Goal: Task Accomplishment & Management: Use online tool/utility

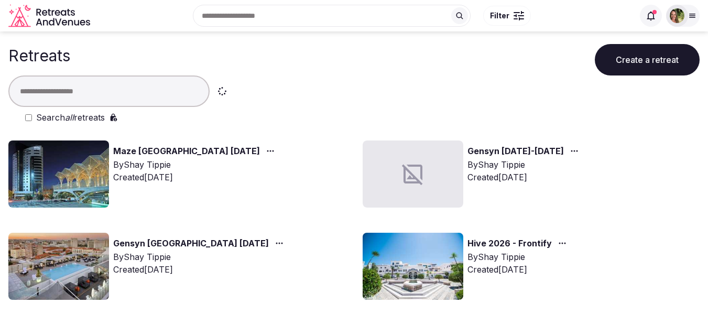
click at [673, 15] on img at bounding box center [677, 15] width 15 height 15
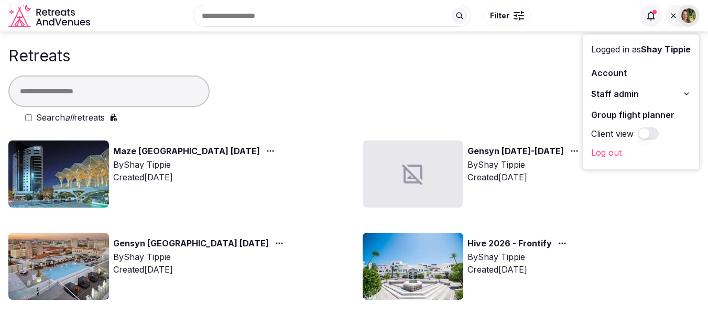
click at [623, 111] on link "Group flight planner" at bounding box center [641, 114] width 100 height 17
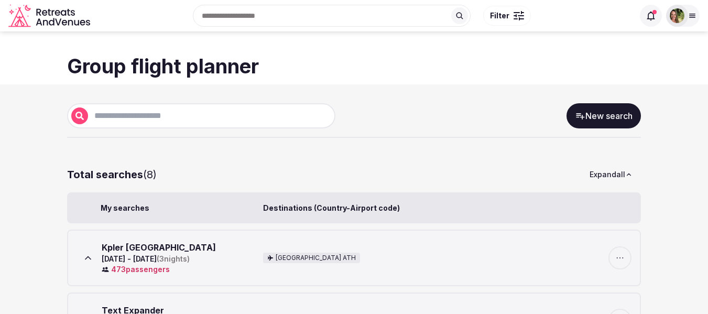
click at [155, 118] on input "text" at bounding box center [209, 116] width 243 height 13
click at [619, 126] on link "New search" at bounding box center [604, 115] width 74 height 25
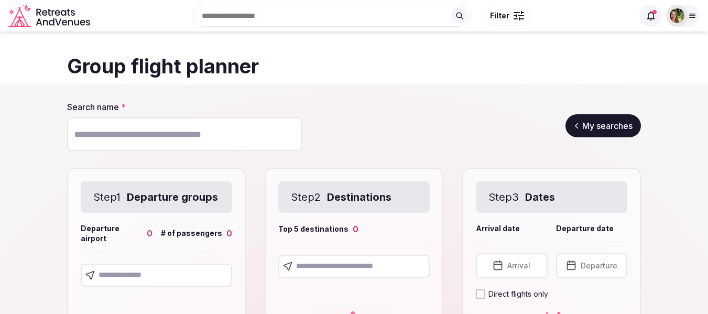
click at [139, 141] on input "Search name *" at bounding box center [184, 134] width 235 height 34
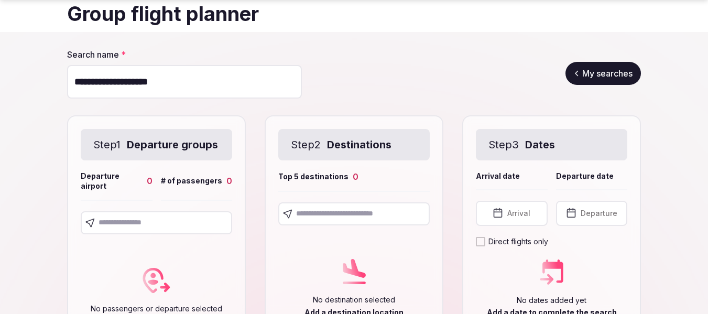
type input "**********"
click at [131, 234] on input "text" at bounding box center [156, 222] width 151 height 23
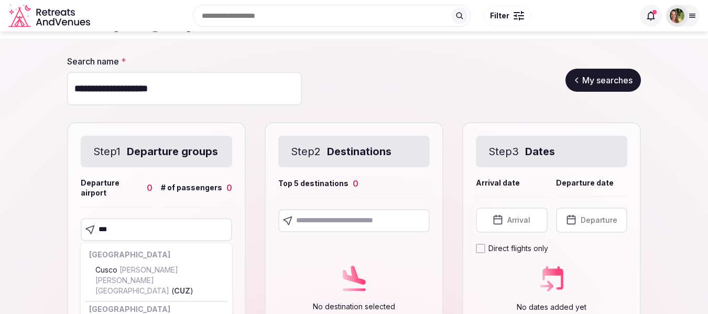
scroll to position [42, 0]
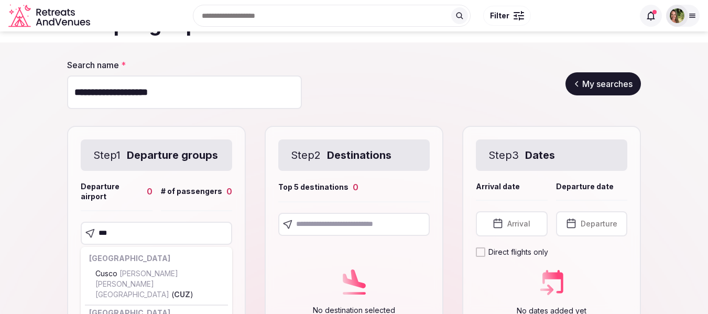
click at [110, 245] on input "***" at bounding box center [156, 233] width 151 height 23
type input "***"
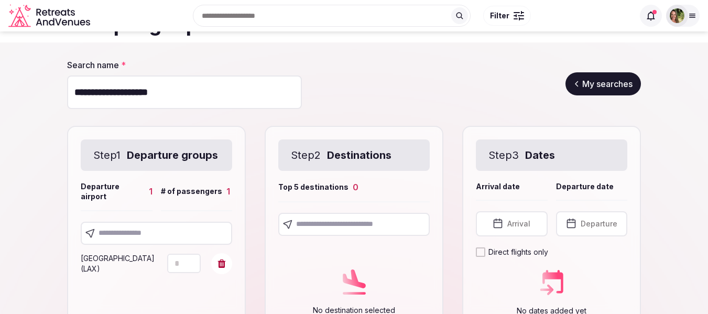
drag, startPoint x: 180, startPoint y: 269, endPoint x: 153, endPoint y: 270, distance: 27.8
click at [153, 270] on div "Los Angeles ( LAX ) *" at bounding box center [156, 263] width 151 height 21
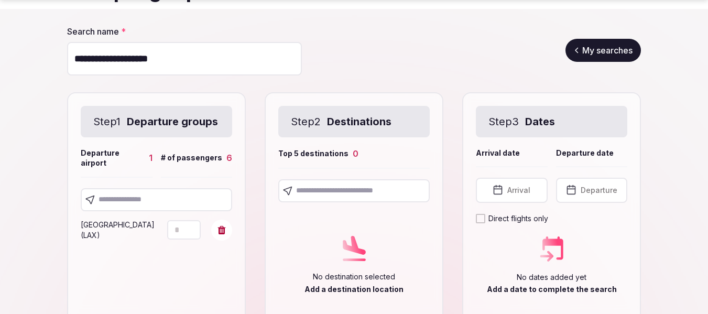
scroll to position [94, 0]
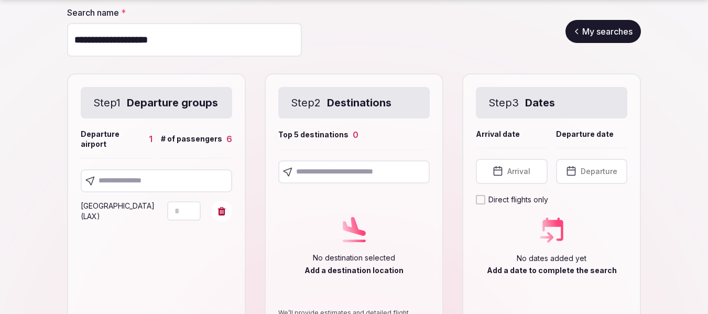
type input "*"
click at [143, 183] on input "text" at bounding box center [156, 180] width 151 height 23
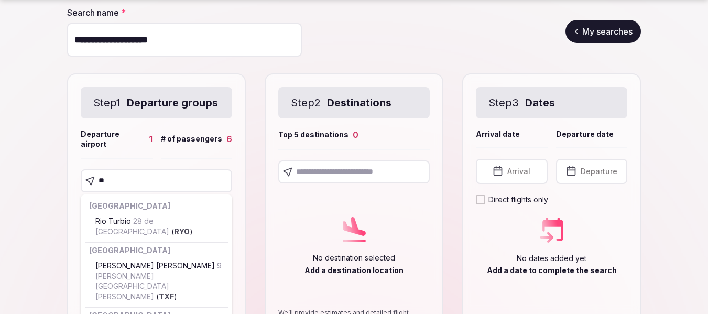
type input "*"
type input "***"
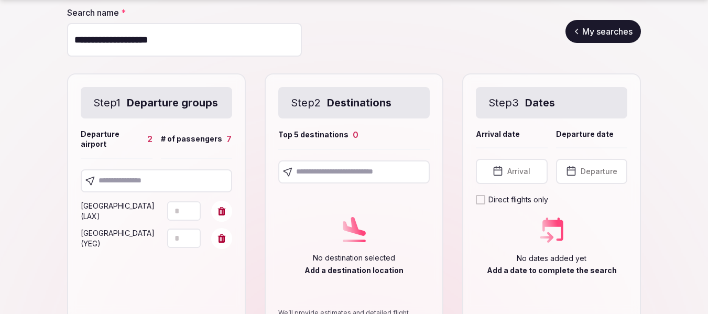
click at [127, 190] on input "text" at bounding box center [156, 180] width 151 height 23
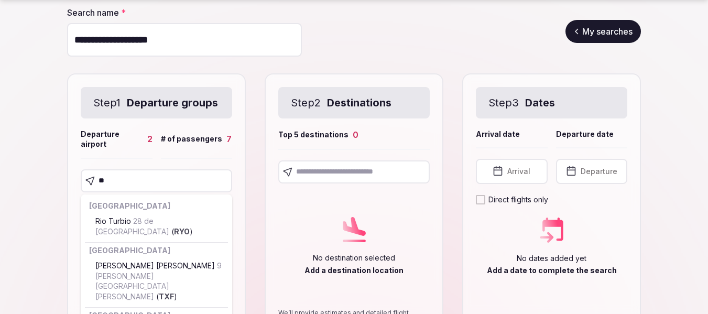
type input "***"
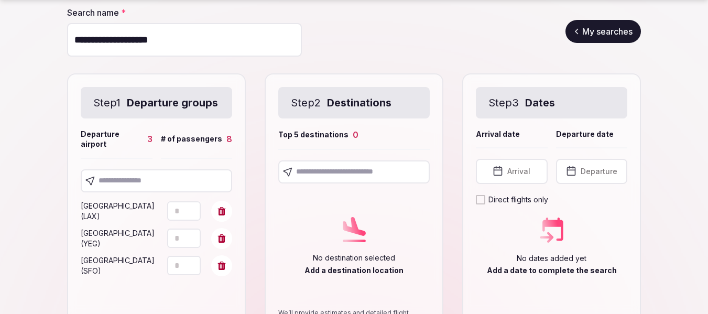
drag, startPoint x: 180, startPoint y: 279, endPoint x: 171, endPoint y: 281, distance: 9.6
click at [171, 275] on input "*" at bounding box center [184, 265] width 34 height 19
type input "*"
click at [144, 191] on input "text" at bounding box center [156, 180] width 151 height 23
type input "***"
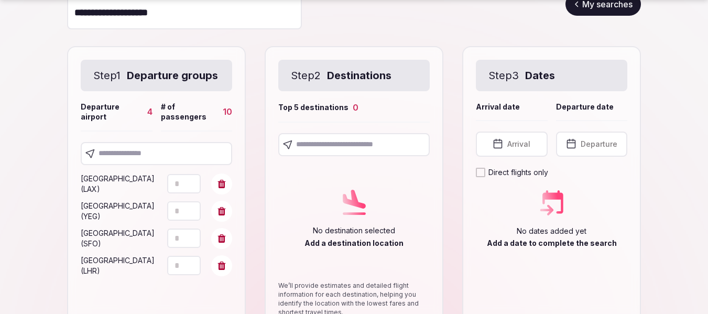
scroll to position [147, 0]
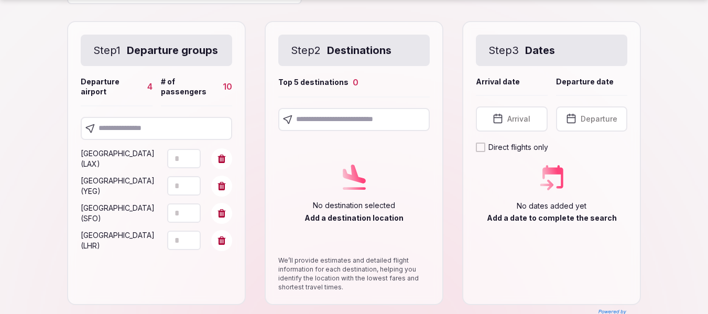
drag, startPoint x: 181, startPoint y: 255, endPoint x: 164, endPoint y: 256, distance: 17.8
click at [164, 251] on div "London ( LHR ) *" at bounding box center [156, 240] width 151 height 21
type input "*"
click at [109, 131] on input "text" at bounding box center [156, 128] width 151 height 23
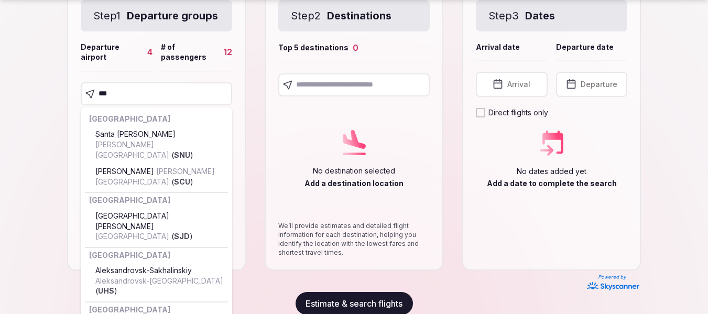
scroll to position [199, 0]
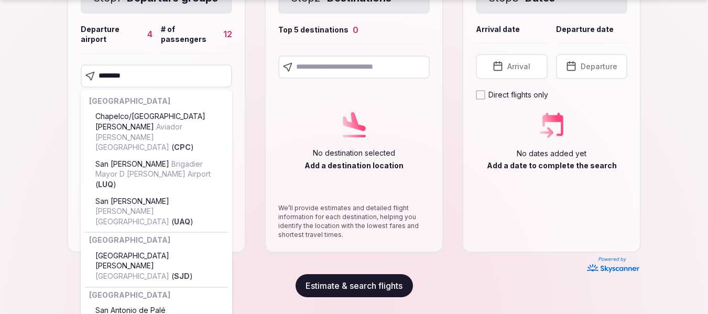
type input "*********"
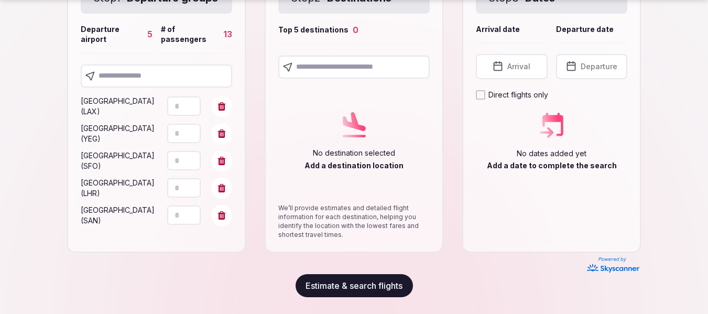
click at [180, 220] on input "*" at bounding box center [184, 214] width 34 height 19
click at [118, 82] on input "text" at bounding box center [156, 75] width 151 height 23
type input "***"
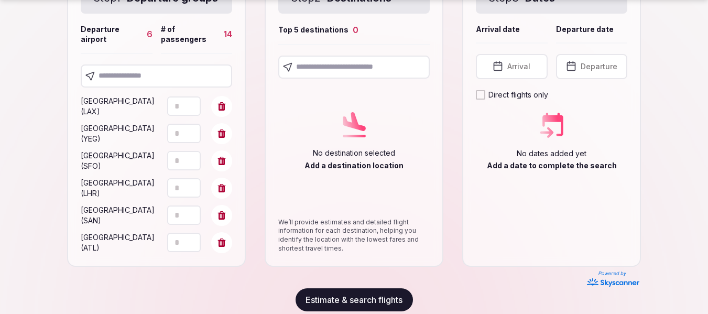
scroll to position [228, 0]
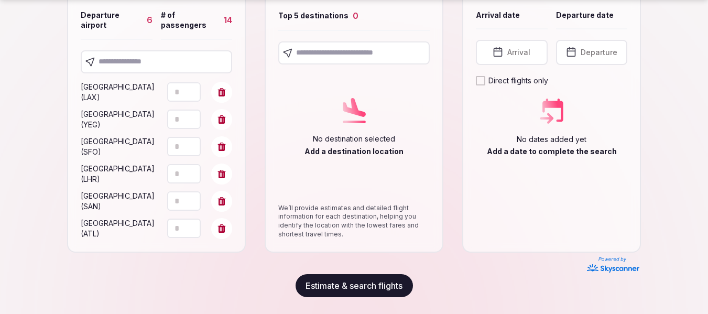
drag, startPoint x: 181, startPoint y: 230, endPoint x: 171, endPoint y: 230, distance: 10.5
click at [171, 230] on input "*" at bounding box center [184, 228] width 34 height 19
type input "*"
click at [133, 64] on input "text" at bounding box center [156, 61] width 151 height 23
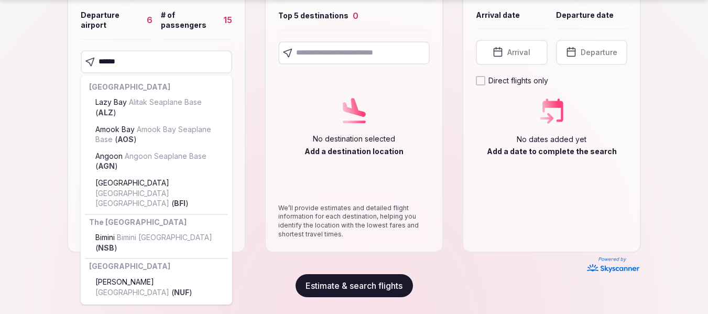
type input "*******"
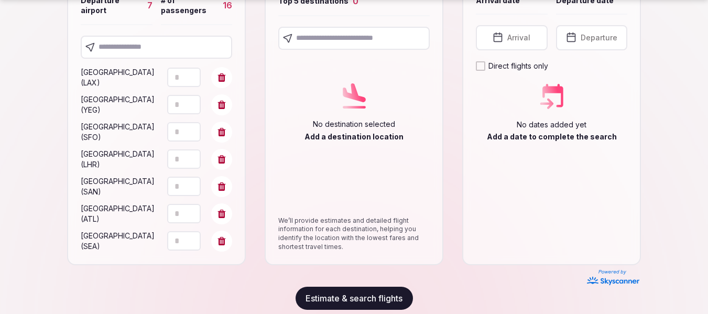
scroll to position [246, 0]
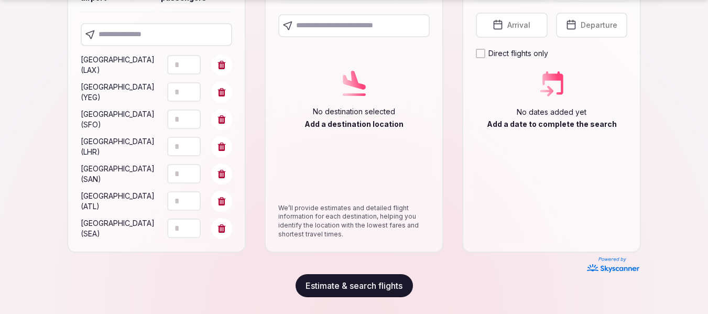
drag, startPoint x: 183, startPoint y: 230, endPoint x: 169, endPoint y: 229, distance: 14.2
click at [169, 229] on input "*" at bounding box center [184, 228] width 34 height 19
type input "*"
click at [119, 36] on input "text" at bounding box center [156, 34] width 151 height 23
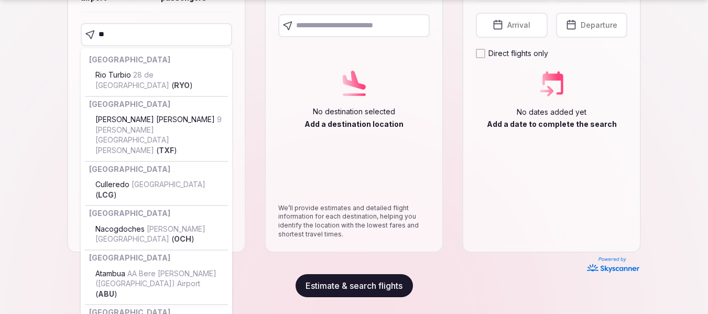
type input "***"
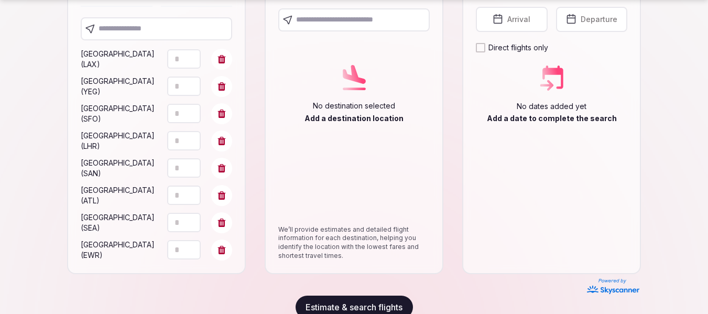
scroll to position [283, 0]
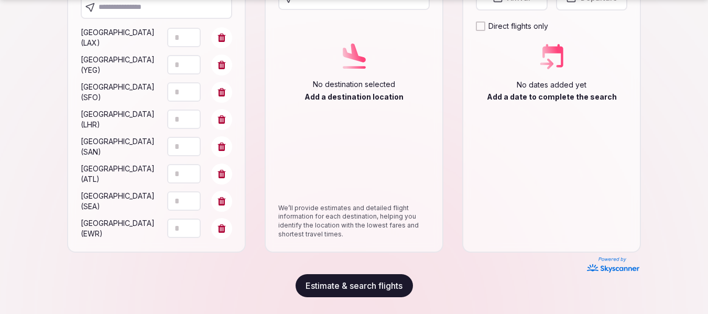
drag, startPoint x: 181, startPoint y: 228, endPoint x: 169, endPoint y: 228, distance: 12.1
click at [169, 228] on input "*" at bounding box center [184, 228] width 34 height 19
click at [148, 14] on input "text" at bounding box center [156, 7] width 151 height 23
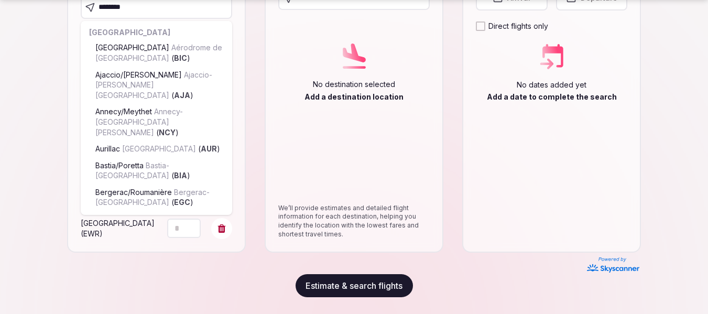
type input "*********"
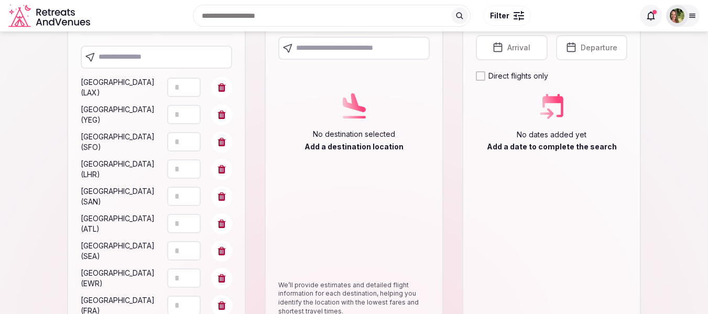
scroll to position [205, 0]
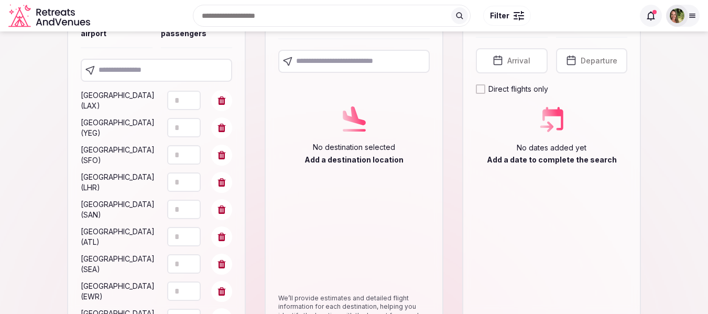
click at [149, 82] on input "text" at bounding box center [156, 70] width 151 height 23
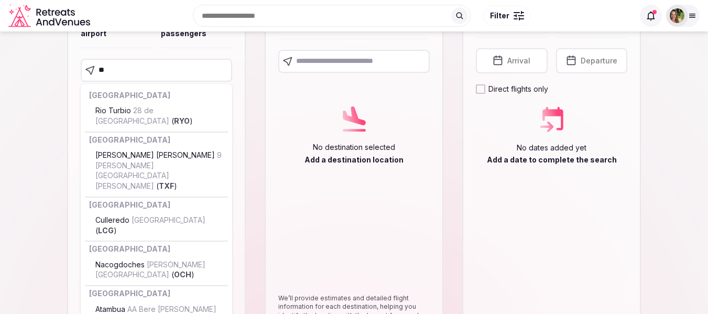
type input "***"
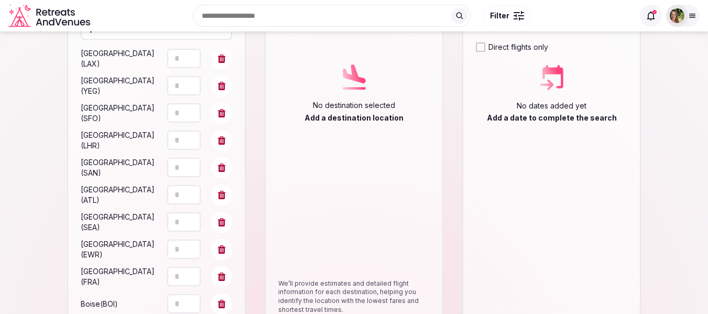
scroll to position [153, 0]
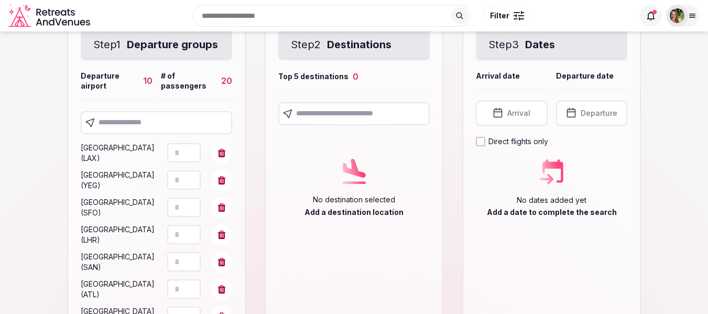
click at [126, 134] on input "text" at bounding box center [156, 122] width 151 height 23
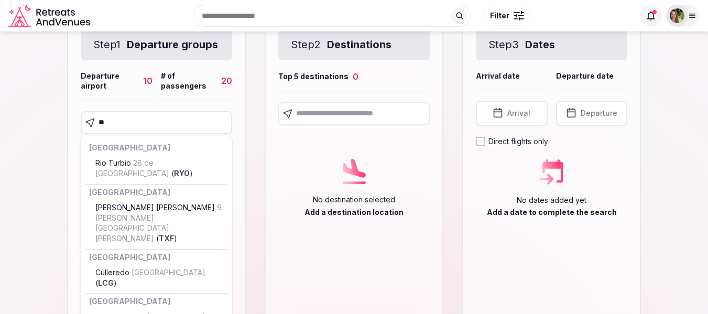
type input "***"
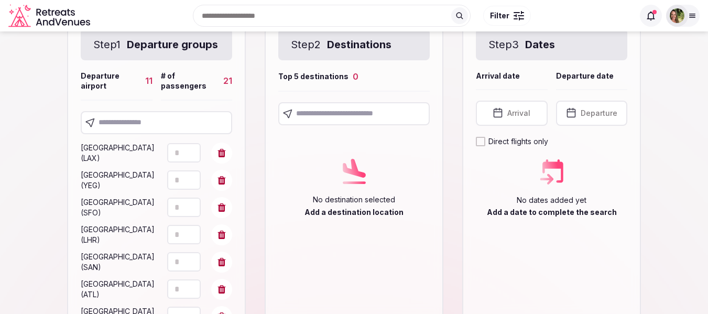
click at [137, 134] on input "text" at bounding box center [156, 122] width 151 height 23
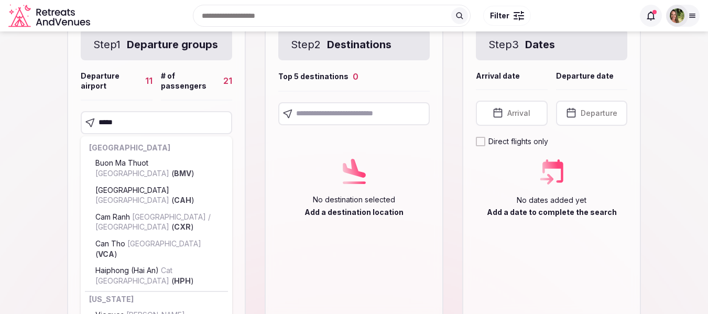
type input "******"
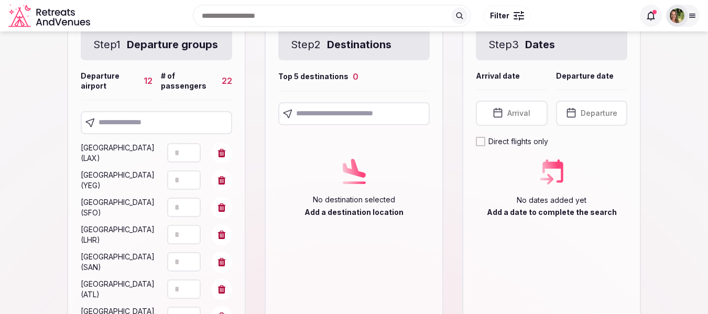
click at [143, 134] on input "text" at bounding box center [156, 122] width 151 height 23
type input "*"
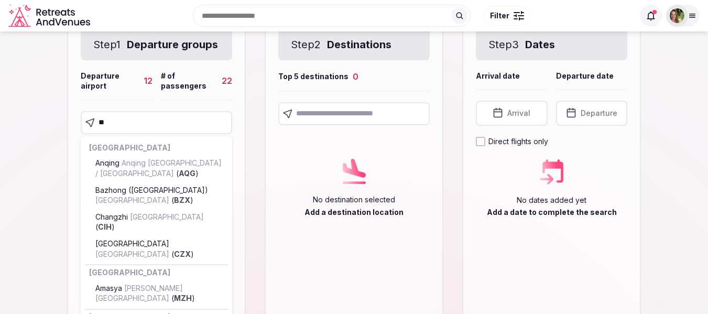
type input "***"
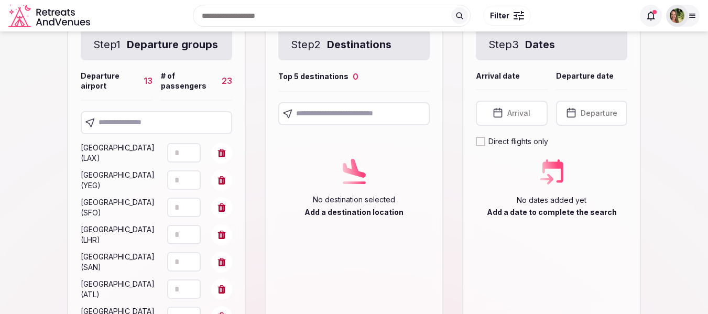
click at [169, 134] on input "text" at bounding box center [156, 122] width 151 height 23
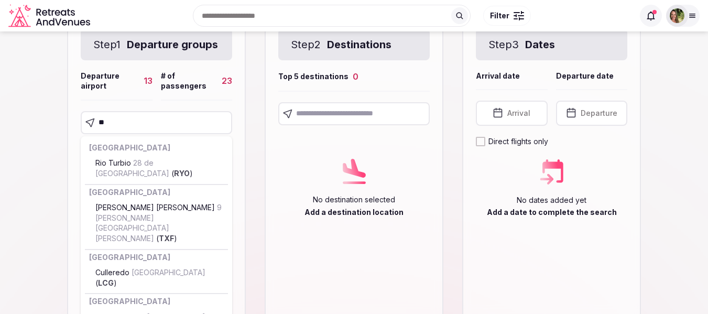
type input "***"
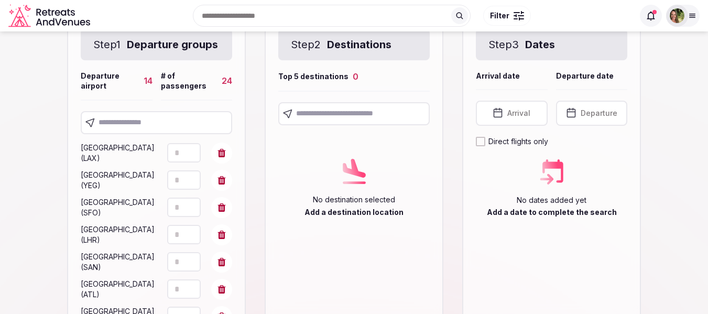
click at [167, 134] on input "text" at bounding box center [156, 122] width 151 height 23
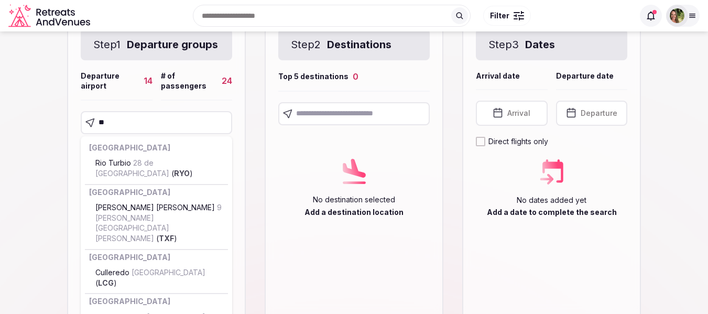
type input "***"
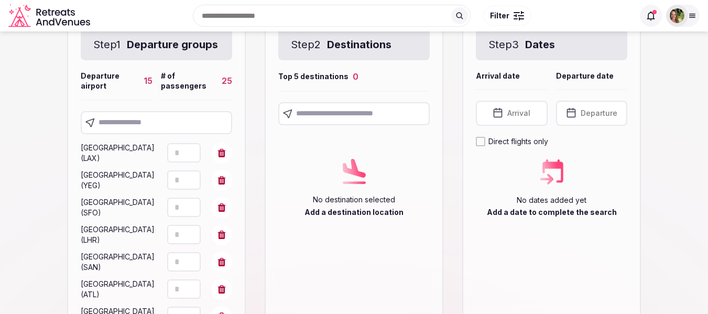
click at [154, 134] on input "text" at bounding box center [156, 122] width 151 height 23
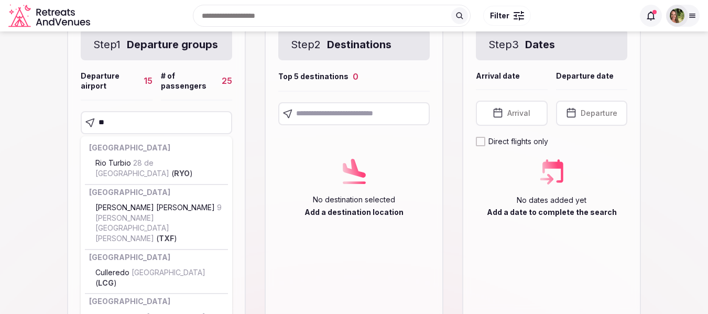
type input "***"
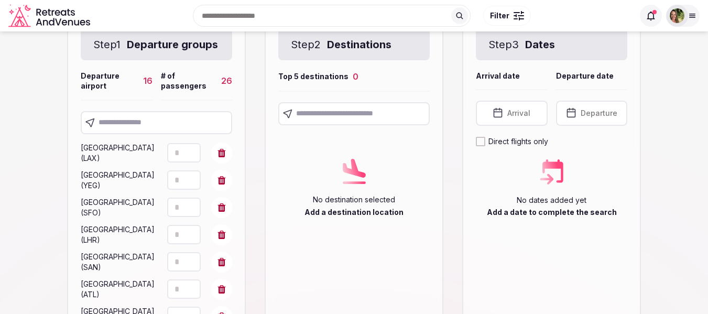
click at [137, 134] on input "text" at bounding box center [156, 122] width 151 height 23
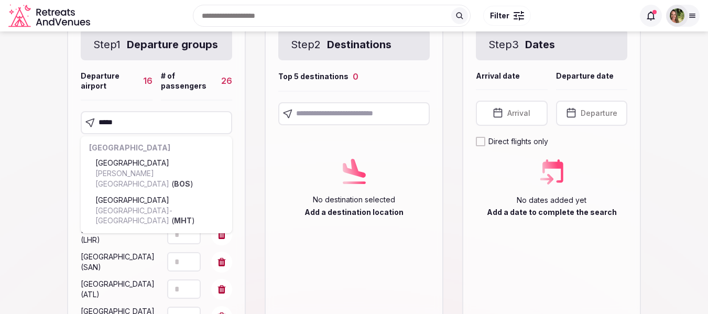
type input "******"
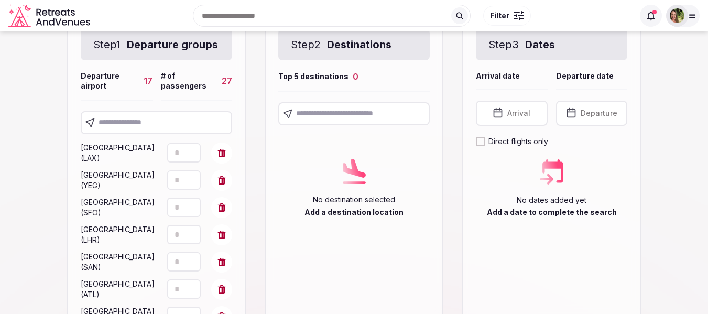
click at [150, 134] on input "text" at bounding box center [156, 122] width 151 height 23
click at [143, 134] on input "text" at bounding box center [156, 122] width 151 height 23
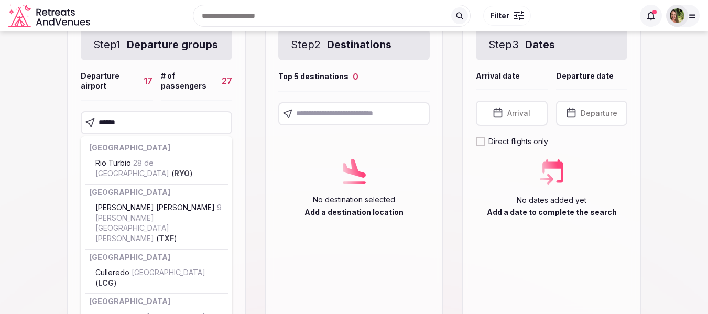
type input "*******"
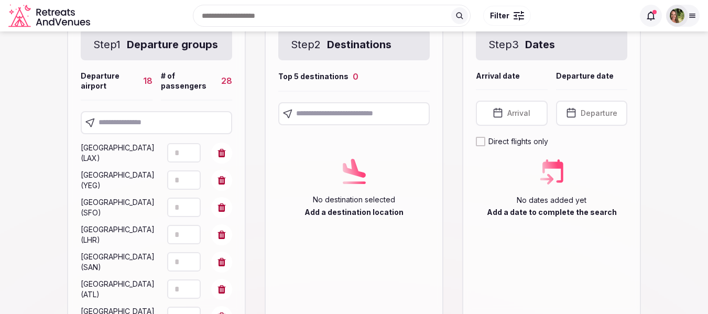
click at [163, 134] on input "text" at bounding box center [156, 122] width 151 height 23
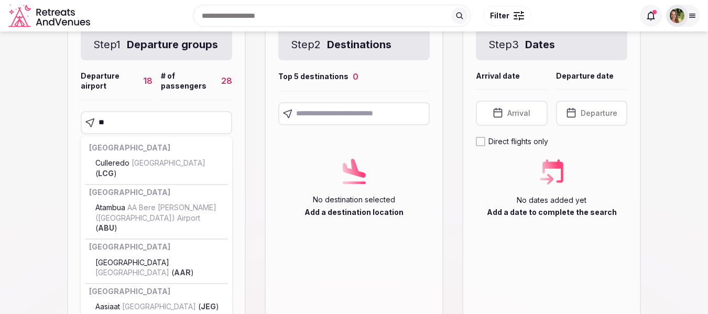
type input "***"
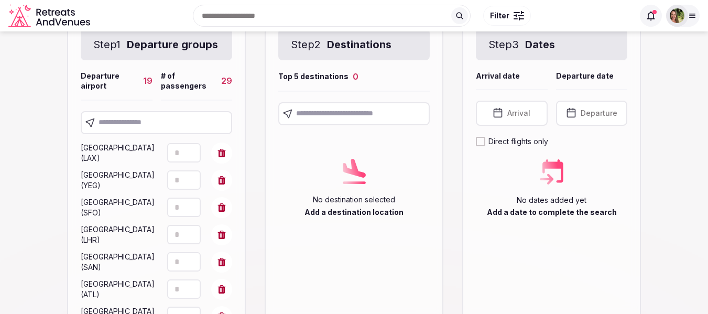
click at [165, 134] on input "text" at bounding box center [156, 122] width 151 height 23
type input "******"
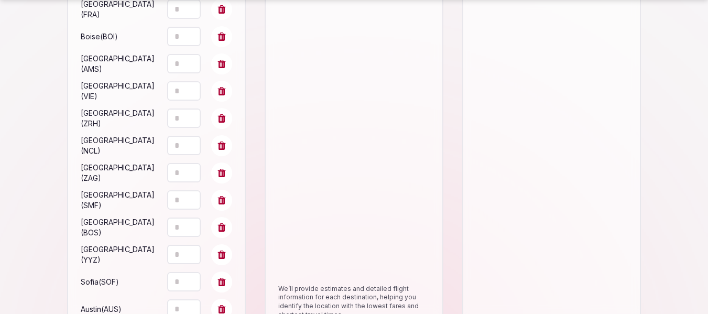
scroll to position [610, 0]
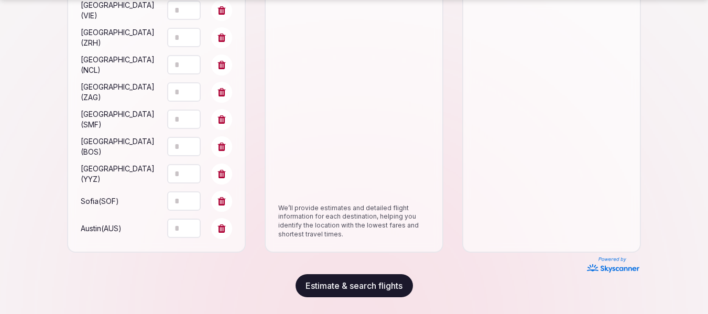
drag, startPoint x: 178, startPoint y: 231, endPoint x: 170, endPoint y: 231, distance: 7.9
click at [170, 231] on input "*" at bounding box center [184, 228] width 34 height 19
type input "*"
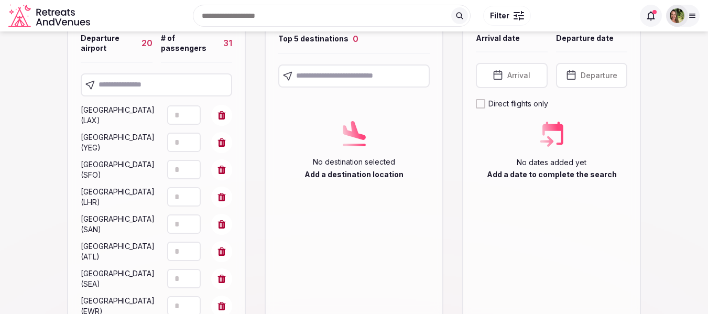
scroll to position [33, 0]
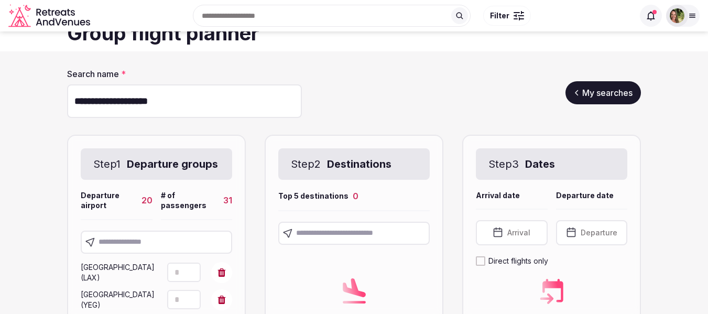
click at [137, 254] on input "text" at bounding box center [156, 242] width 151 height 23
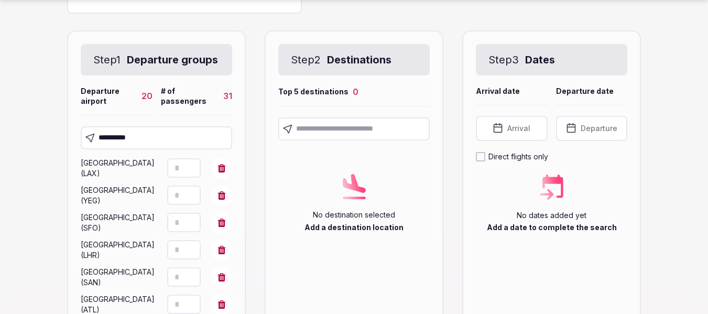
scroll to position [138, 0]
click at [202, 149] on input "**********" at bounding box center [156, 137] width 151 height 23
drag, startPoint x: 182, startPoint y: 152, endPoint x: 111, endPoint y: 154, distance: 71.3
click at [111, 149] on input "**********" at bounding box center [156, 137] width 151 height 23
type input "**********"
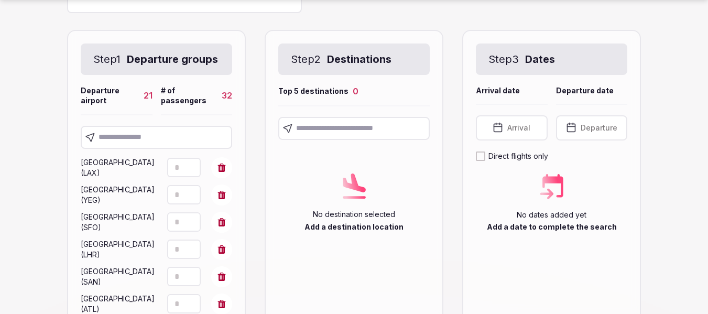
click at [153, 149] on input "text" at bounding box center [156, 137] width 151 height 23
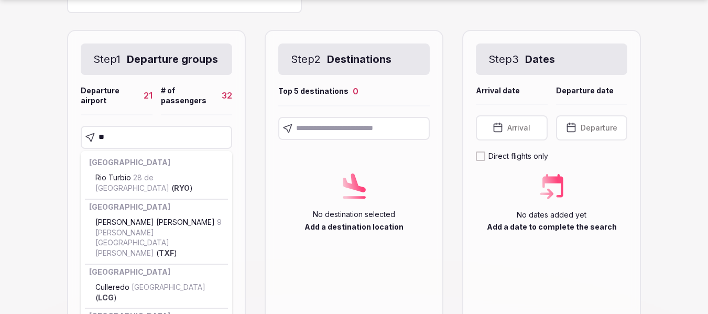
type input "***"
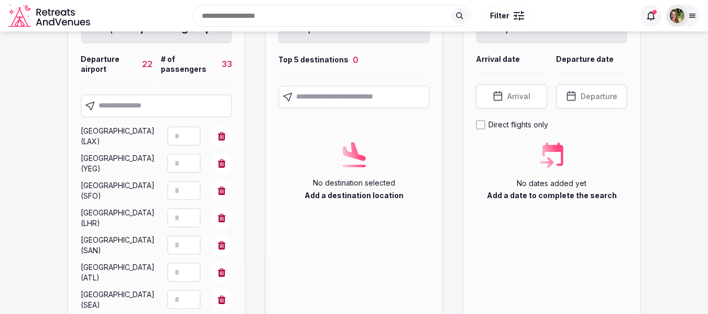
scroll to position [85, 0]
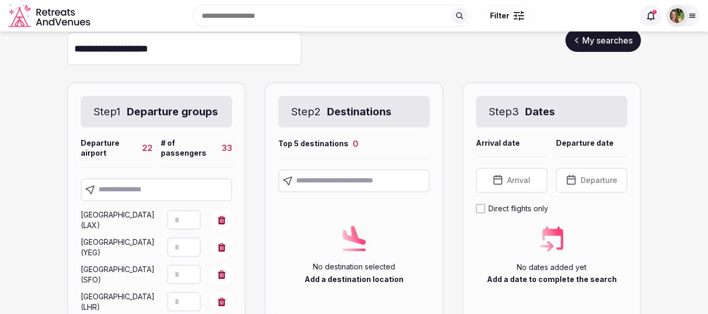
click at [325, 179] on input "text" at bounding box center [353, 180] width 151 height 23
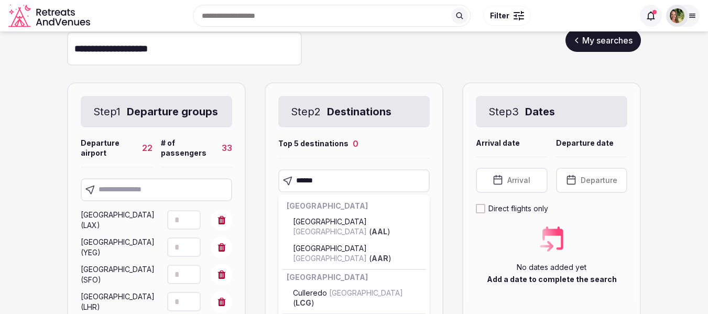
type input "*******"
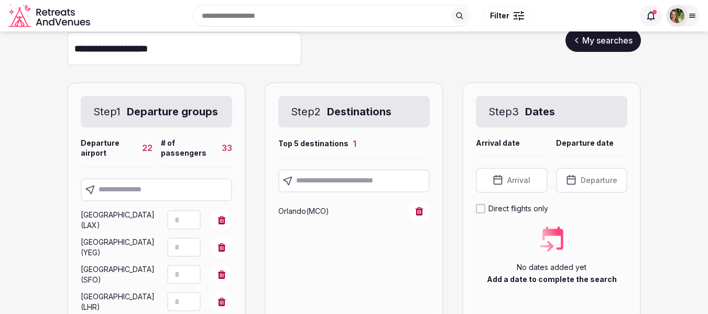
click at [321, 177] on input "text" at bounding box center [353, 180] width 151 height 23
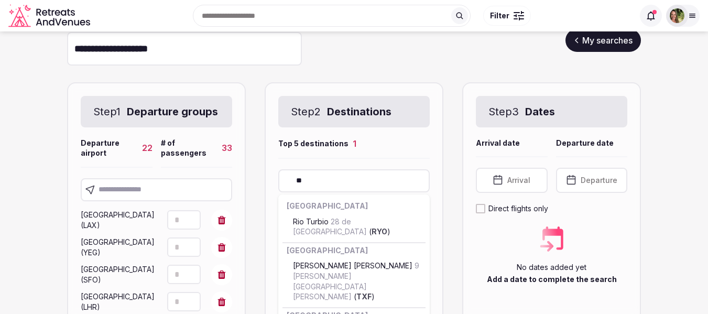
type input "***"
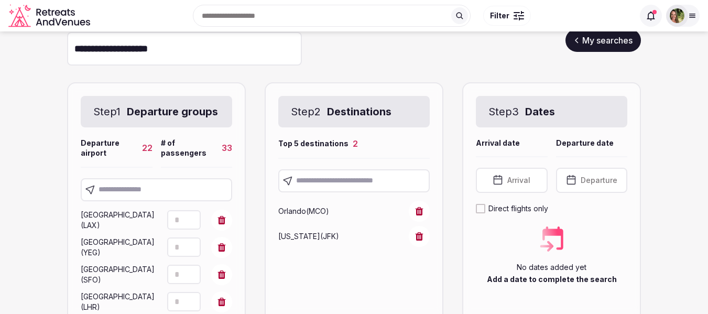
click at [328, 170] on input "text" at bounding box center [353, 180] width 151 height 23
type input "*"
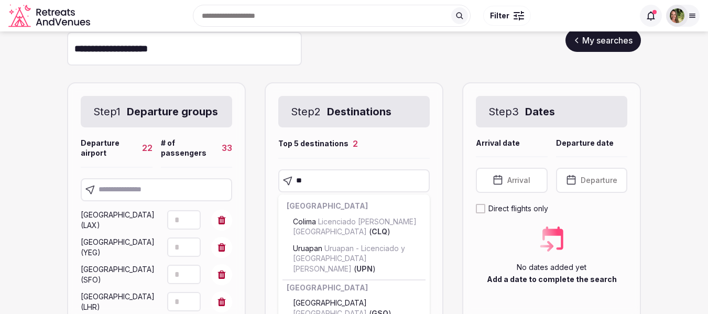
type input "*"
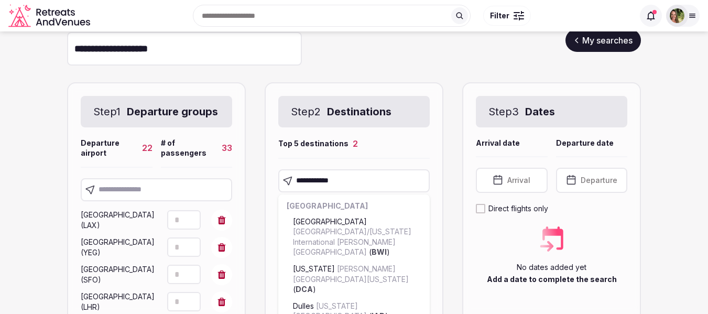
type input "**********"
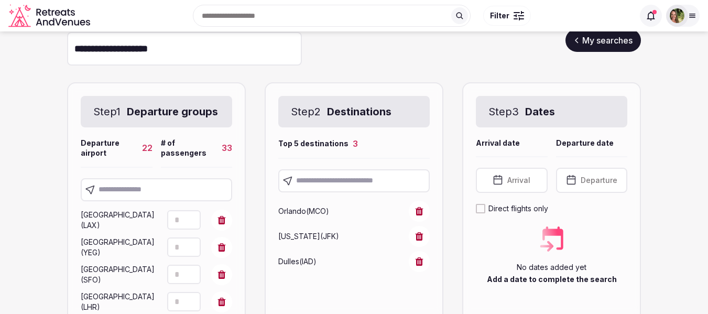
click at [350, 177] on input "text" at bounding box center [353, 180] width 151 height 23
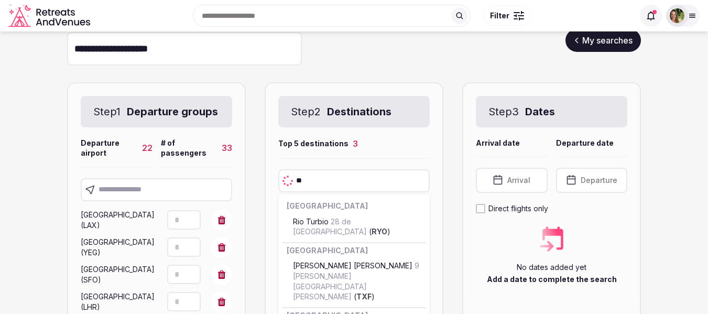
type input "***"
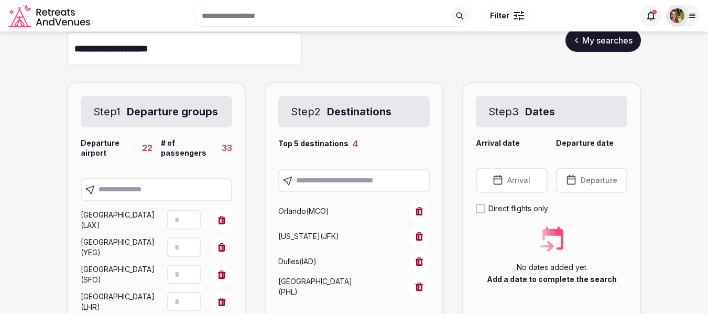
click at [353, 183] on input "text" at bounding box center [353, 180] width 151 height 23
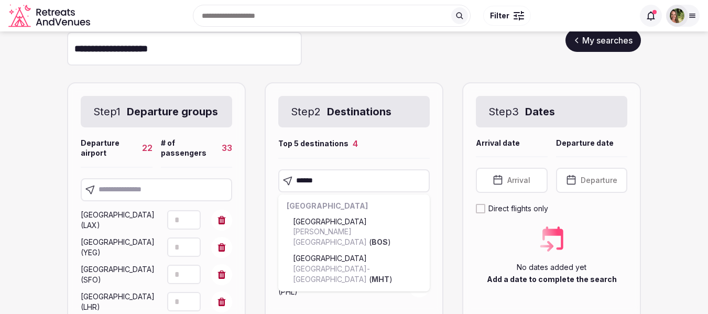
type input "******"
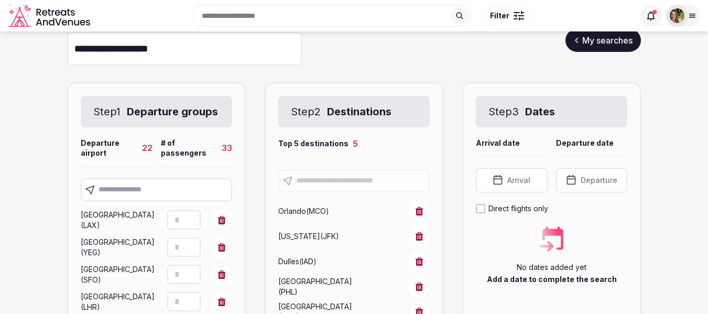
click at [531, 180] on button "Arrival" at bounding box center [512, 180] width 72 height 25
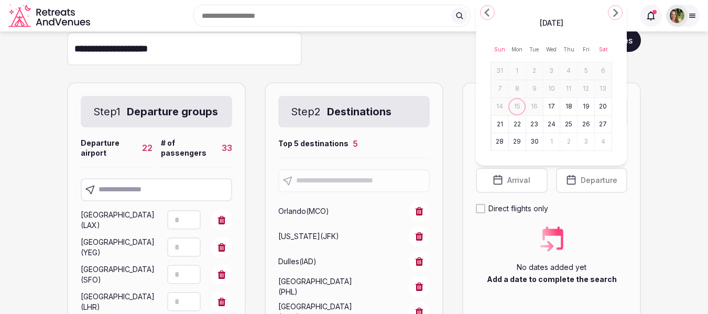
click at [612, 16] on div "September 2025" at bounding box center [552, 22] width 122 height 13
click at [614, 17] on polygon "Go to the Next Month" at bounding box center [615, 13] width 5 height 8
click at [502, 88] on button "9" at bounding box center [500, 88] width 15 height 15
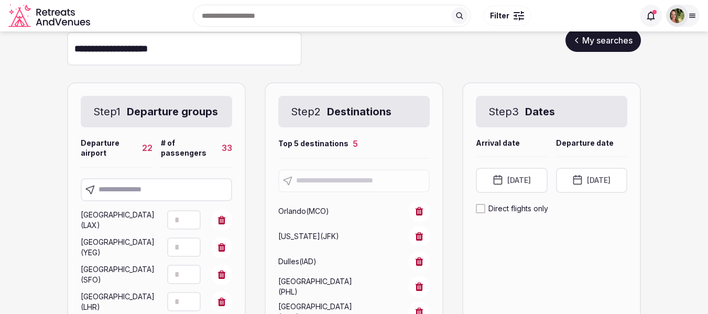
click at [608, 186] on button "November 9th, 2025" at bounding box center [592, 180] width 72 height 25
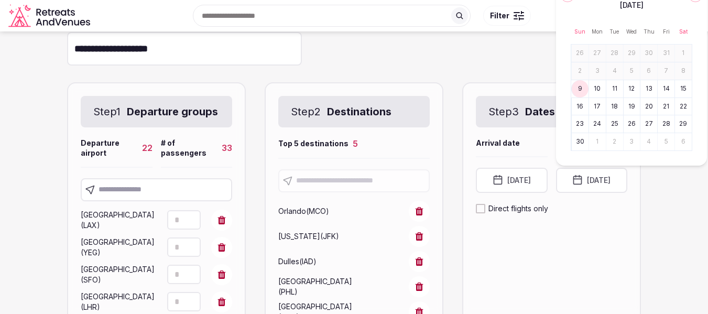
click at [665, 92] on button "14" at bounding box center [666, 88] width 15 height 15
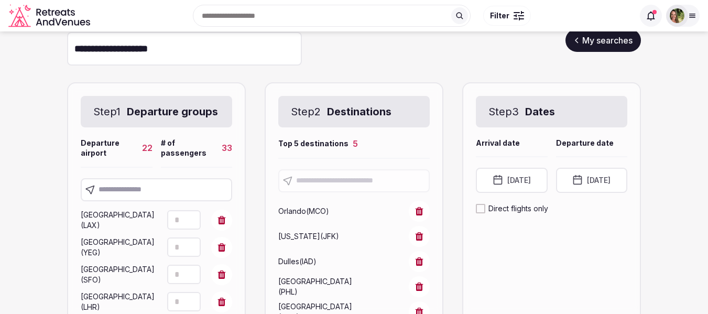
click at [482, 208] on button "Direct flights only" at bounding box center [480, 208] width 9 height 9
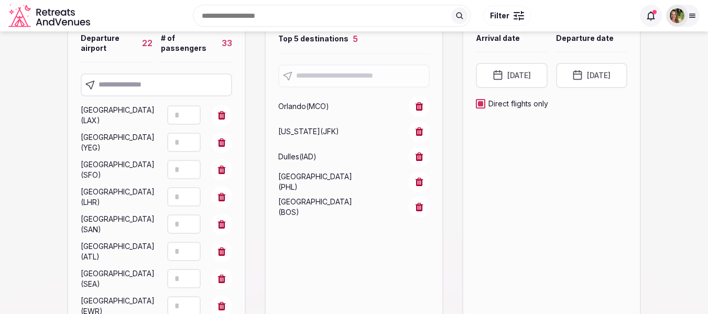
scroll to position [138, 0]
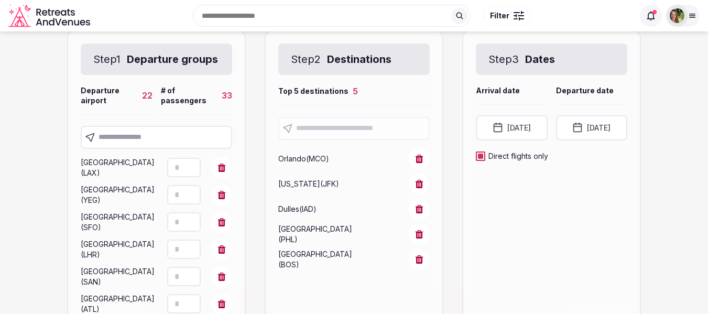
click at [483, 156] on button "Direct flights only" at bounding box center [480, 155] width 9 height 9
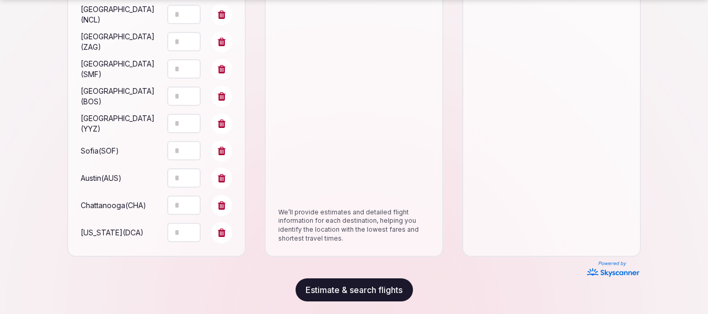
scroll to position [664, 0]
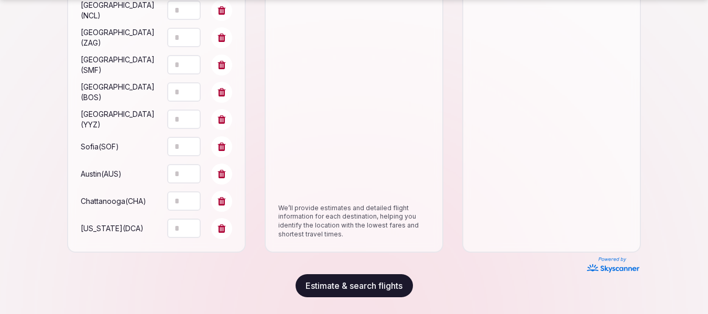
click at [348, 281] on button "Estimate & search flights" at bounding box center [354, 285] width 117 height 23
click at [337, 282] on button "Estimate & search flights" at bounding box center [354, 285] width 117 height 23
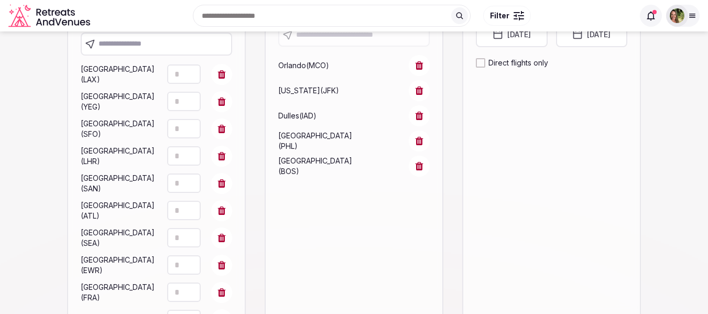
scroll to position [88, 0]
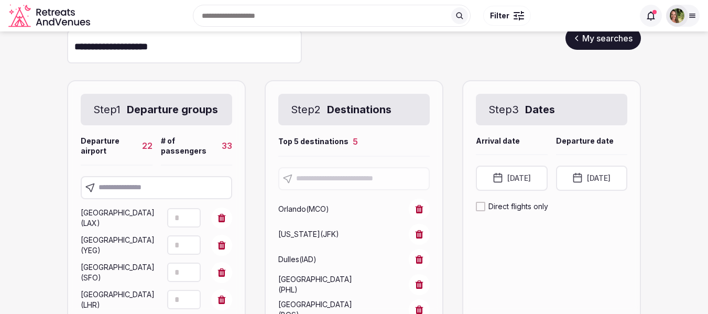
click at [479, 208] on button "Direct flights only" at bounding box center [480, 206] width 9 height 9
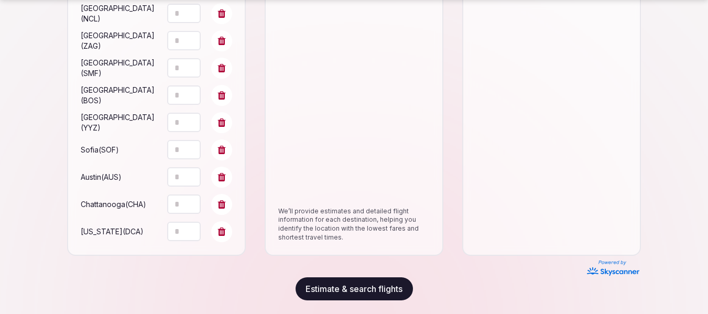
scroll to position [664, 0]
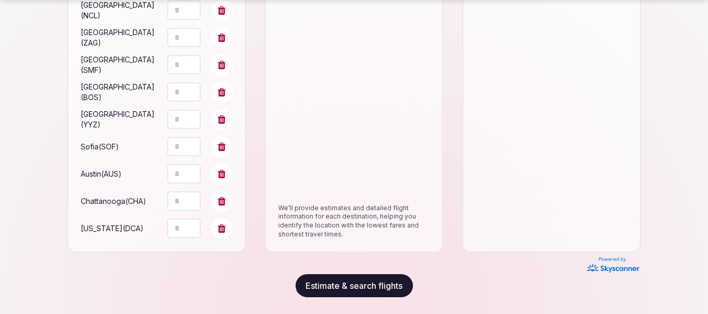
click at [369, 287] on button "Estimate & search flights" at bounding box center [354, 285] width 117 height 23
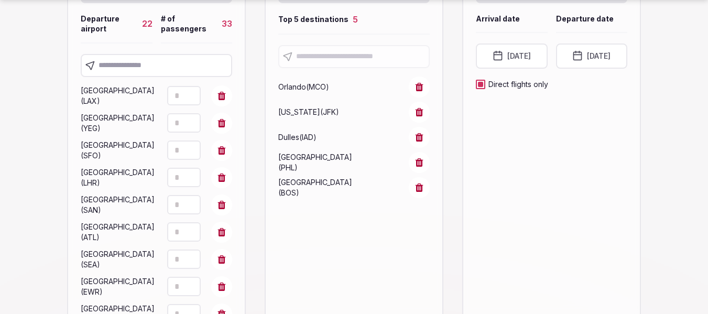
scroll to position [262, 0]
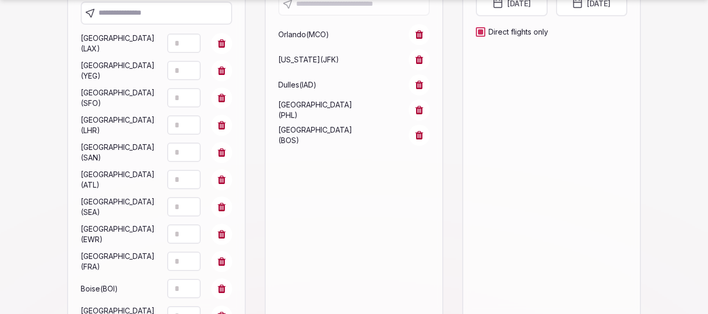
click at [220, 157] on icon at bounding box center [222, 152] width 8 height 8
type input "*"
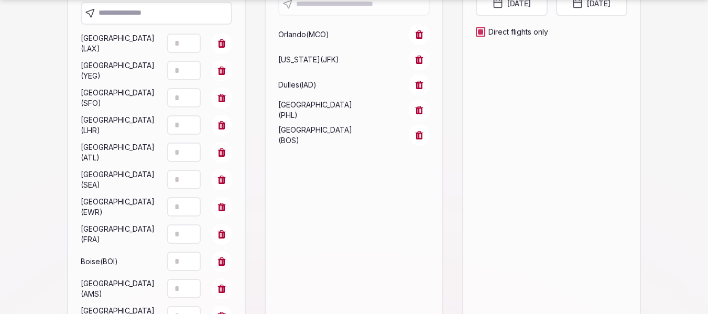
click at [219, 211] on icon at bounding box center [222, 207] width 8 height 8
type input "*"
click at [219, 211] on icon at bounding box center [222, 207] width 8 height 8
type input "*"
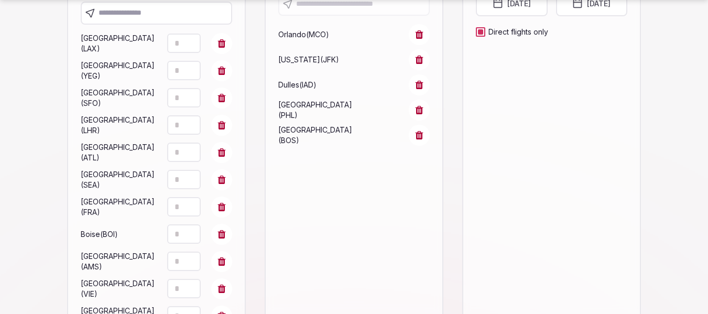
type input "*"
click at [219, 211] on icon at bounding box center [222, 207] width 8 height 8
type input "*"
click at [219, 211] on icon at bounding box center [222, 207] width 8 height 8
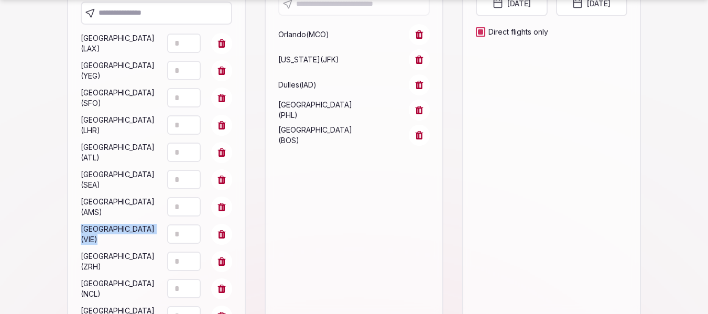
type input "*"
click at [219, 211] on icon at bounding box center [222, 207] width 8 height 8
type input "*"
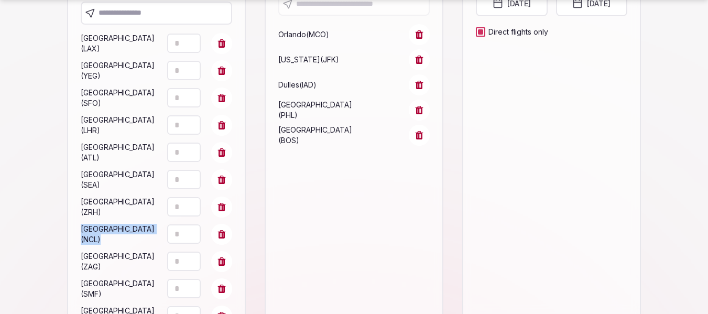
click at [219, 211] on icon at bounding box center [222, 207] width 8 height 8
type input "*"
click at [219, 211] on icon at bounding box center [222, 207] width 8 height 8
type input "*"
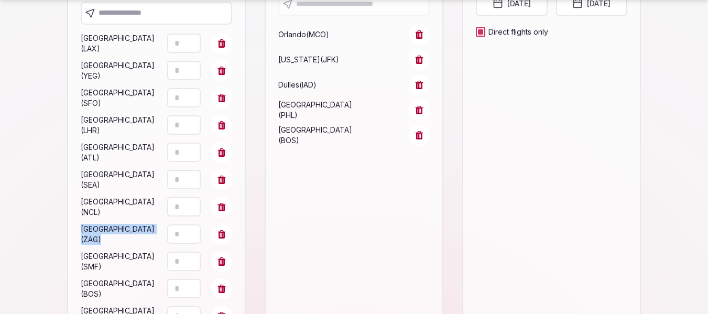
type input "*"
click at [219, 211] on icon at bounding box center [222, 207] width 8 height 8
type input "*"
click at [219, 211] on icon at bounding box center [222, 207] width 8 height 8
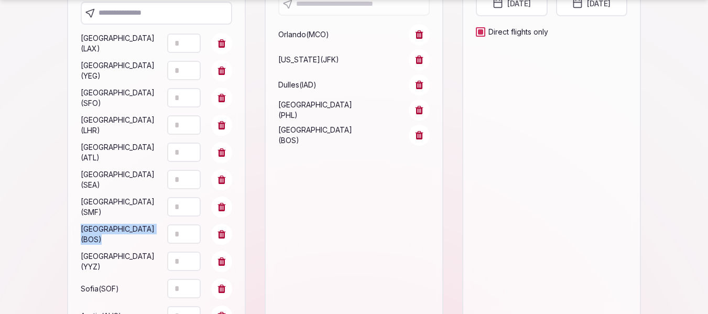
type input "*"
click at [219, 211] on icon at bounding box center [222, 207] width 8 height 8
type input "*"
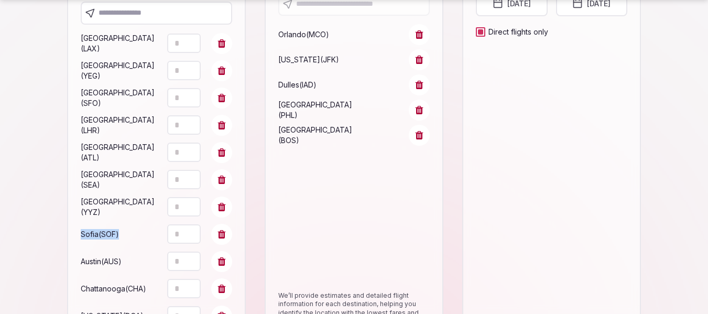
click at [219, 211] on icon at bounding box center [222, 207] width 8 height 8
type input "*"
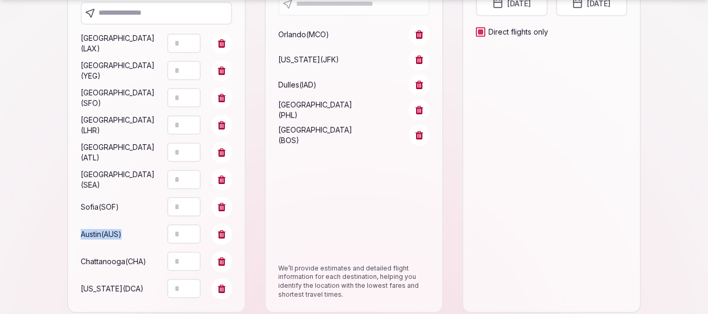
click at [219, 211] on icon at bounding box center [222, 207] width 8 height 8
type input "*"
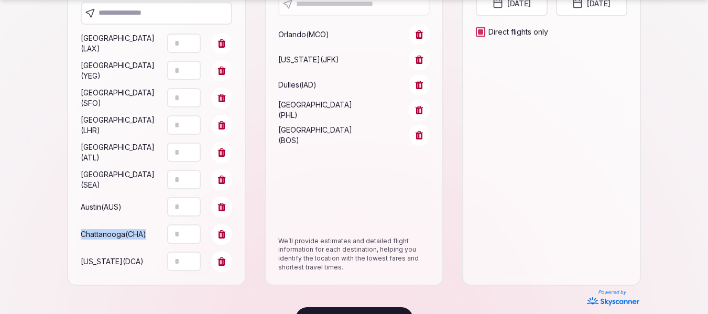
click at [219, 211] on icon at bounding box center [222, 207] width 8 height 8
type input "*"
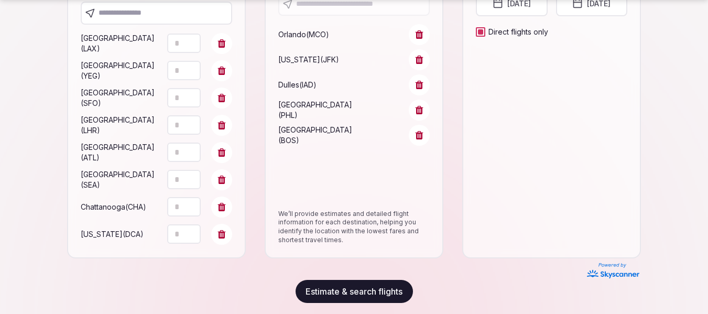
click at [219, 211] on icon at bounding box center [222, 207] width 8 height 8
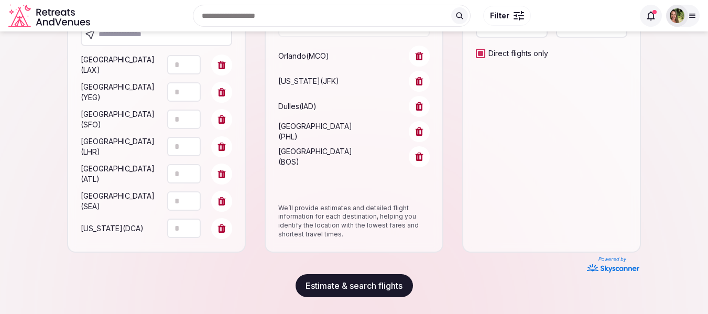
click at [219, 226] on icon at bounding box center [222, 228] width 8 height 8
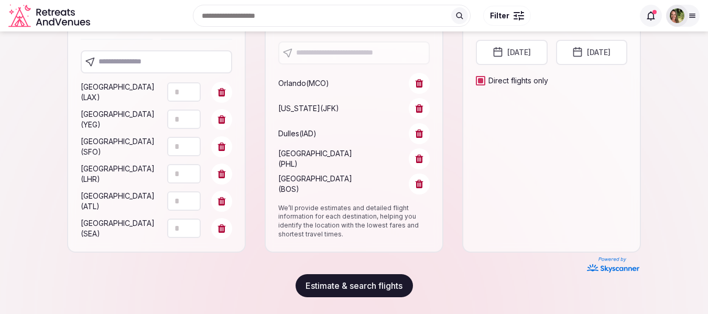
scroll to position [228, 0]
click at [359, 282] on button "Estimate & search flights" at bounding box center [354, 285] width 117 height 23
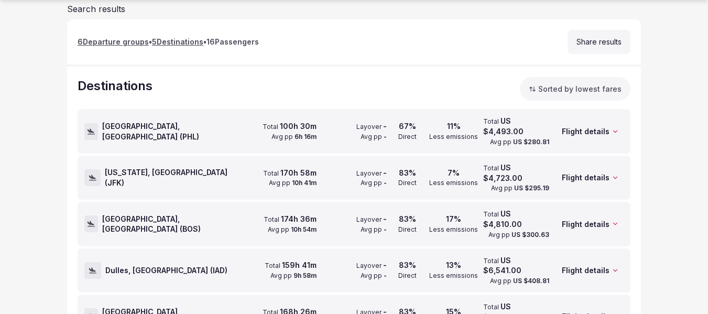
scroll to position [130, 0]
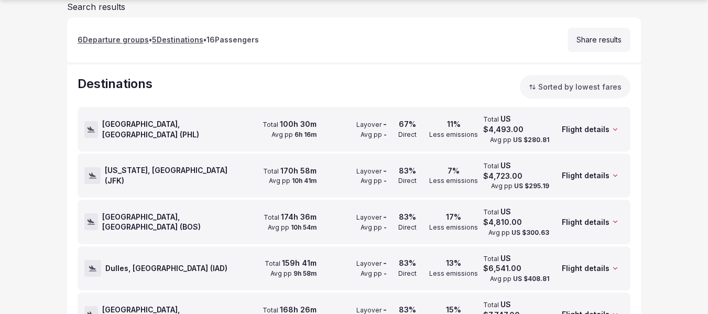
click at [110, 128] on span "Philadelphia, United States ( PHL )" at bounding box center [174, 129] width 144 height 20
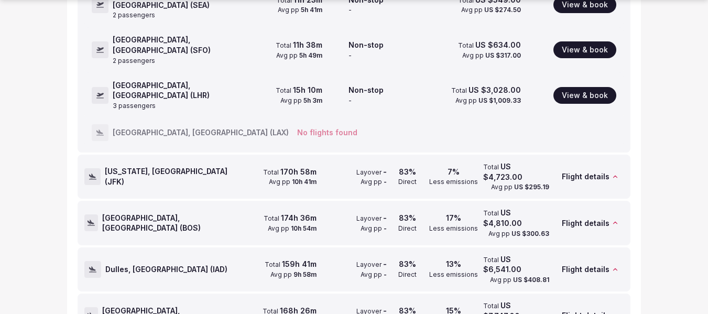
scroll to position [373, 0]
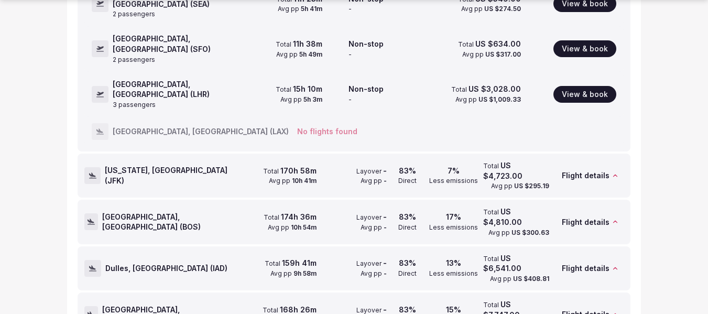
click at [161, 165] on span "New York, United States ( JFK )" at bounding box center [175, 175] width 141 height 20
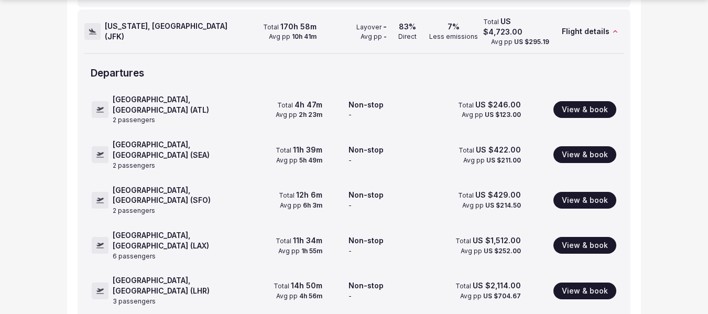
scroll to position [388, 0]
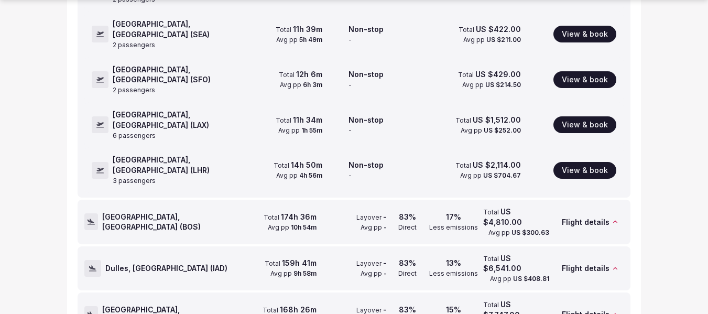
click at [176, 212] on span "Boston, United States ( BOS )" at bounding box center [174, 222] width 144 height 20
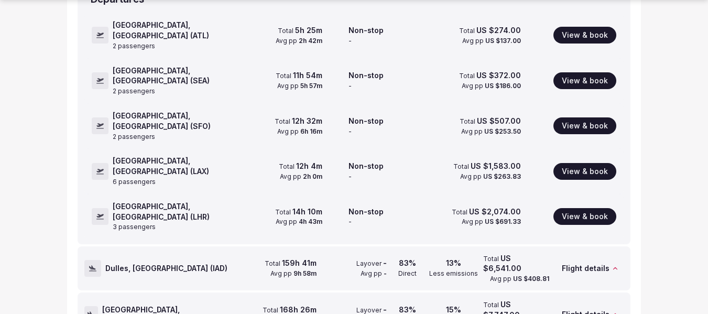
click at [148, 263] on span "Dulles, United States ( IAD )" at bounding box center [166, 268] width 122 height 10
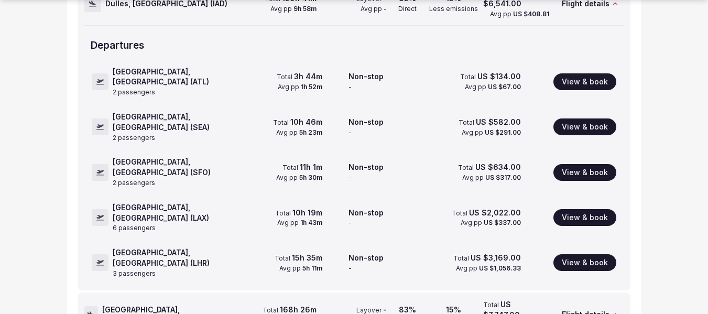
click at [147, 305] on span "Orlando, United States ( MCO )" at bounding box center [174, 315] width 144 height 20
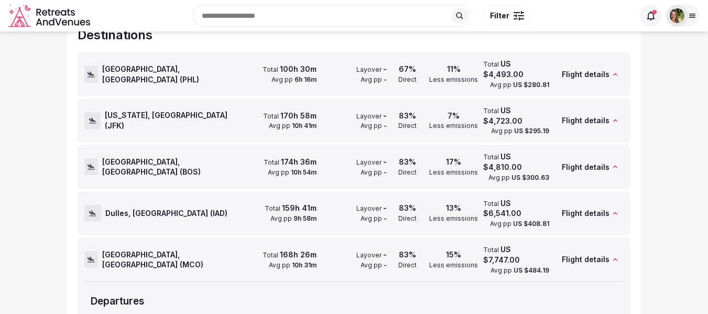
scroll to position [126, 0]
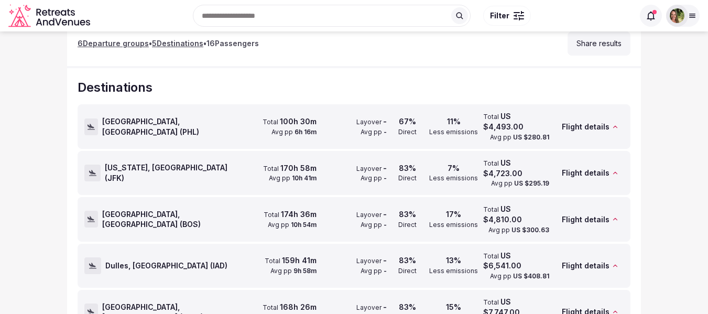
click at [190, 125] on span "Philadelphia, United States ( PHL )" at bounding box center [174, 126] width 144 height 20
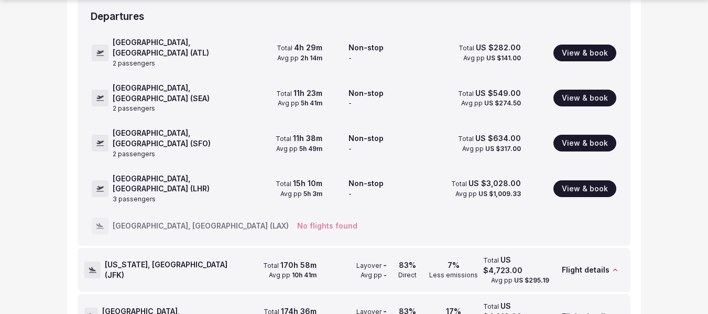
scroll to position [284, 0]
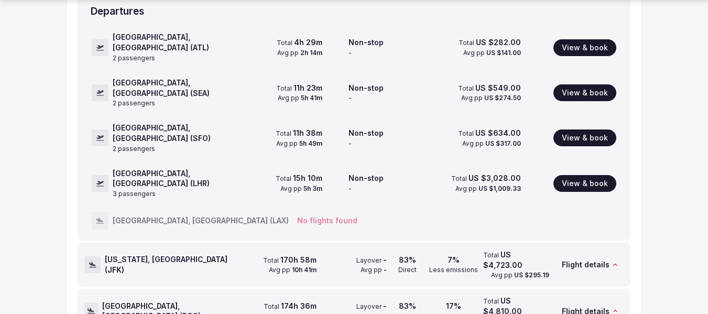
click at [297, 215] on div "No flights found" at bounding box center [327, 220] width 60 height 10
click at [129, 215] on span "Los Angeles, United States (LAX)" at bounding box center [201, 220] width 176 height 10
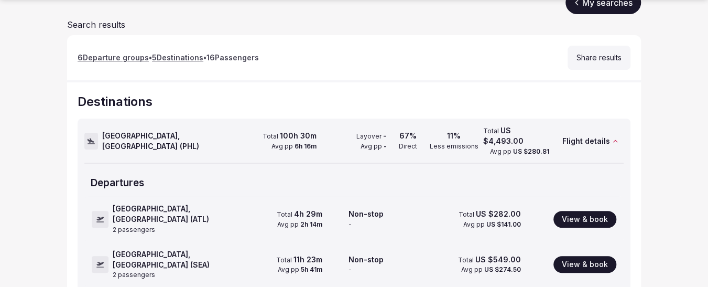
scroll to position [157, 0]
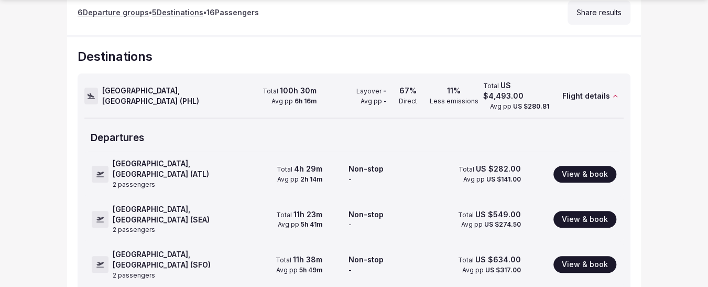
click at [117, 93] on span "Philadelphia, United States ( PHL )" at bounding box center [174, 95] width 144 height 20
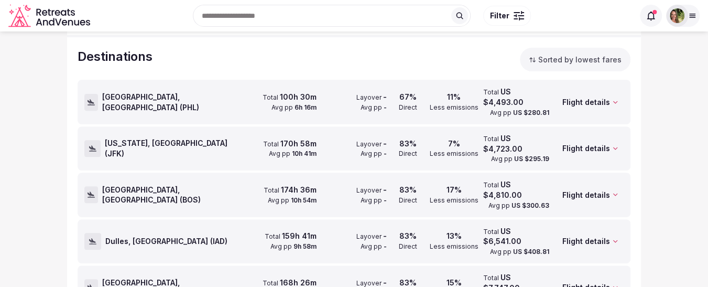
scroll to position [154, 0]
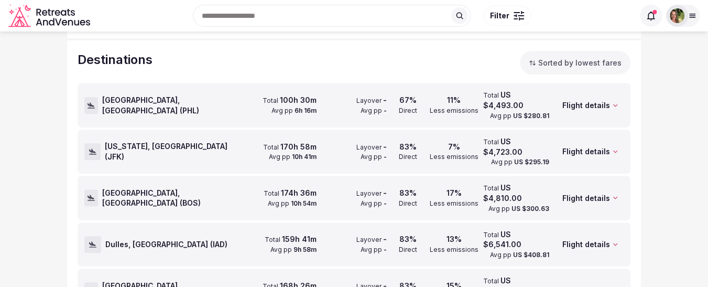
click at [141, 95] on span "Philadelphia, United States ( PHL )" at bounding box center [174, 105] width 144 height 20
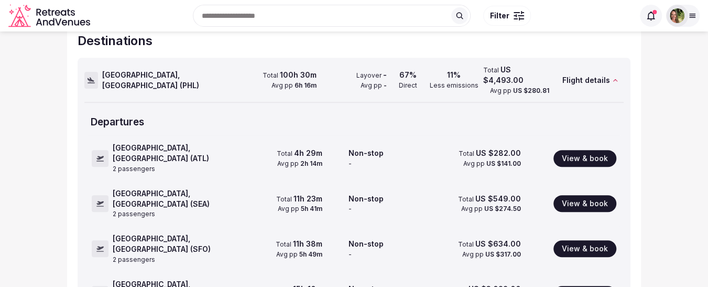
scroll to position [157, 0]
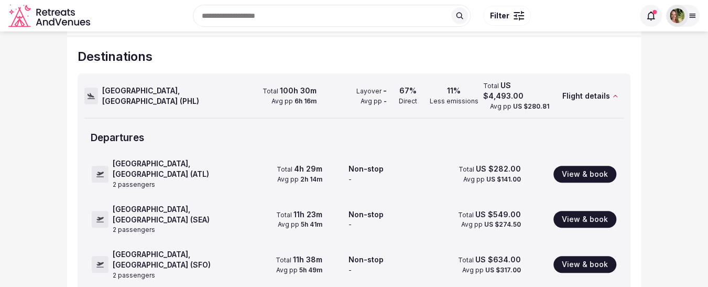
click at [117, 90] on span "Philadelphia, United States ( PHL )" at bounding box center [174, 95] width 144 height 20
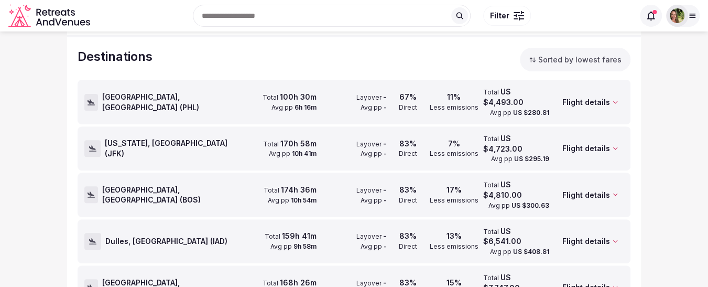
scroll to position [154, 0]
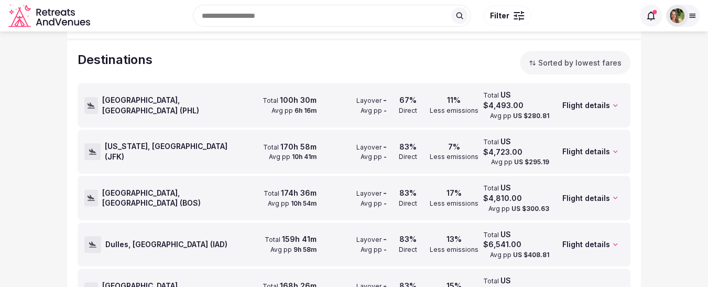
click at [174, 280] on span "Orlando, United States ( MCO )" at bounding box center [174, 290] width 144 height 20
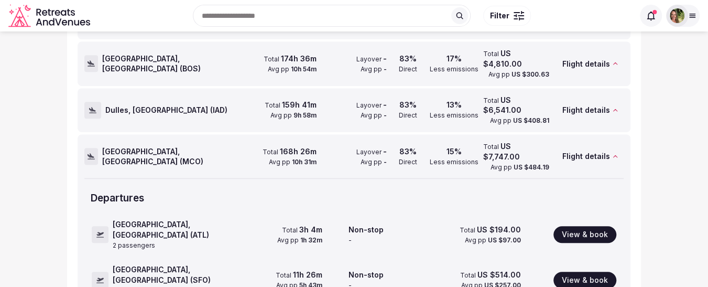
scroll to position [255, 0]
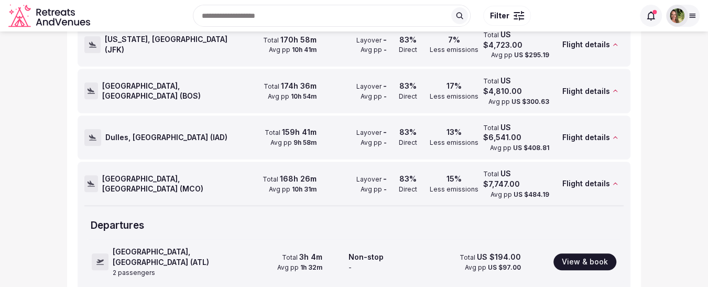
click at [142, 174] on span "Orlando, United States ( MCO )" at bounding box center [174, 184] width 144 height 20
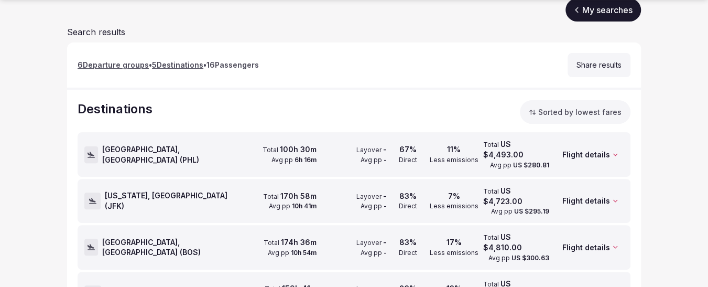
scroll to position [154, 0]
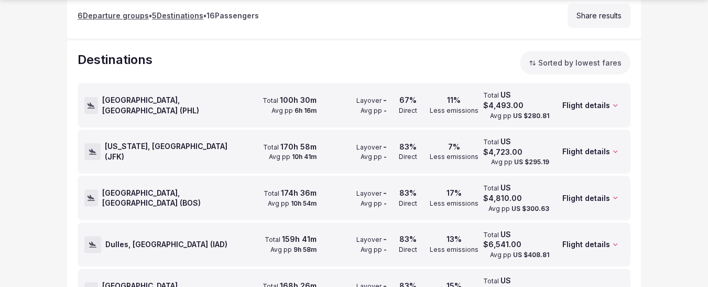
click at [140, 102] on span "Philadelphia, United States ( PHL )" at bounding box center [174, 105] width 144 height 20
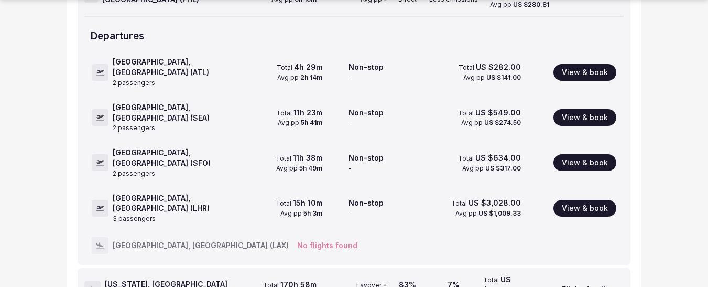
scroll to position [364, 0]
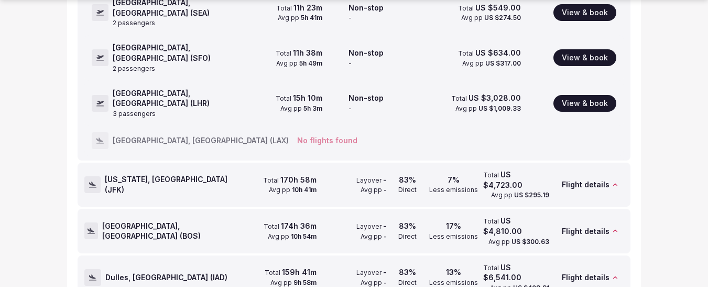
click at [182, 174] on span "New York, United States ( JFK )" at bounding box center [175, 184] width 141 height 20
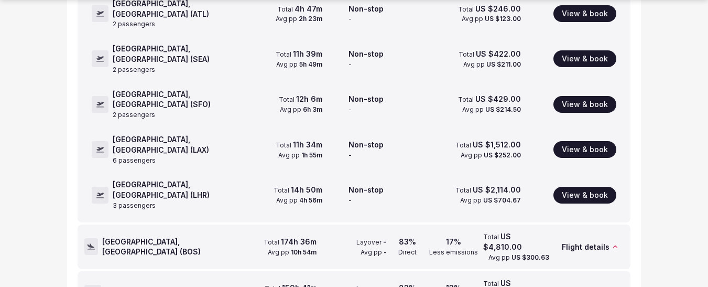
click at [166, 225] on div "Boston, United States ( BOS )" at bounding box center [165, 246] width 162 height 43
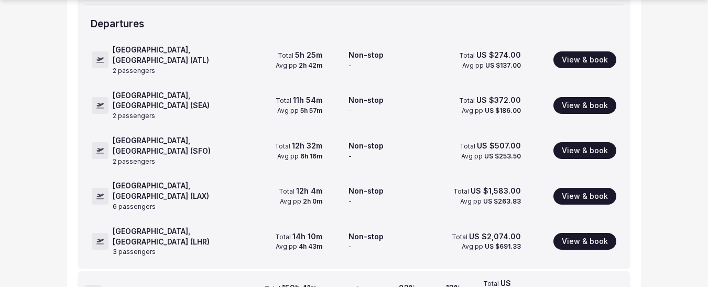
scroll to position [416, 0]
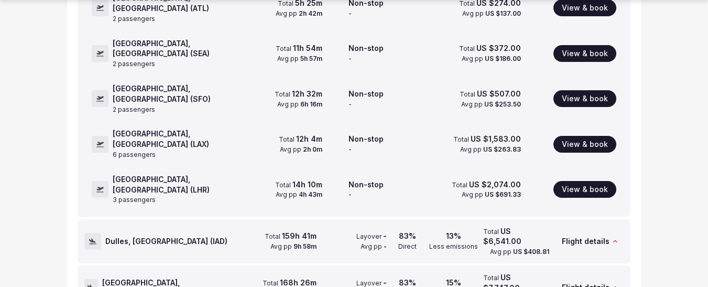
click at [173, 220] on div "Dulles, United States ( IAD )" at bounding box center [165, 241] width 162 height 43
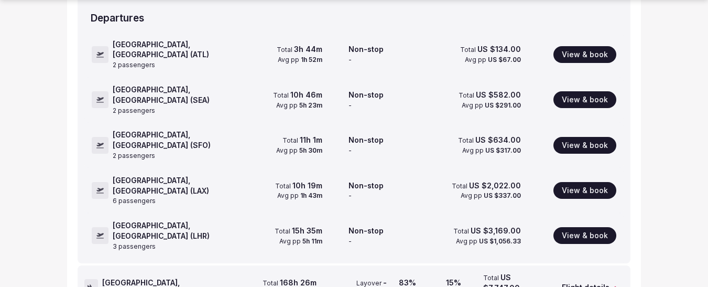
click at [169, 277] on span "Orlando, United States ( MCO )" at bounding box center [174, 287] width 144 height 20
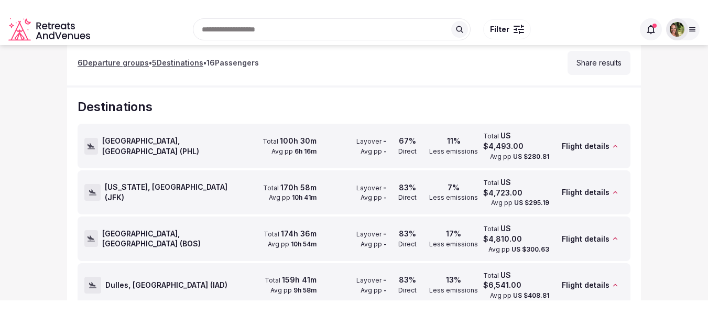
scroll to position [0, 0]
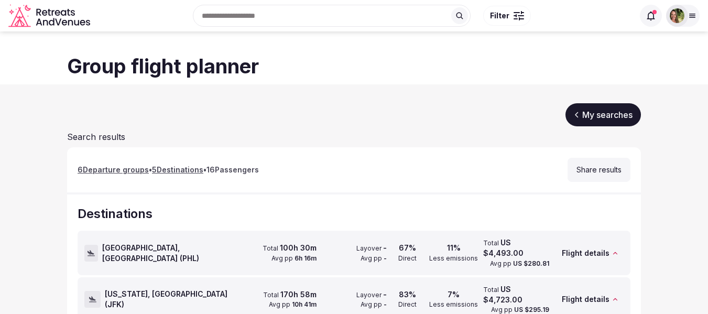
click at [593, 120] on link "My searches" at bounding box center [603, 114] width 75 height 23
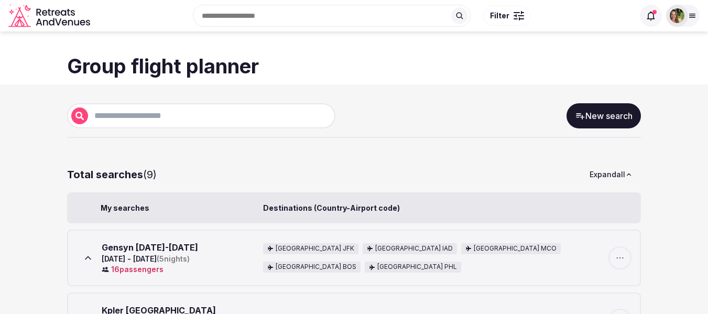
click at [615, 117] on link "New search" at bounding box center [604, 115] width 74 height 25
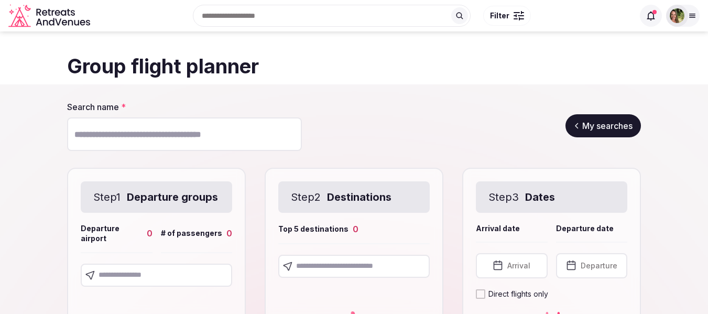
drag, startPoint x: 169, startPoint y: 138, endPoint x: 170, endPoint y: 133, distance: 5.3
click at [169, 138] on input "Search name *" at bounding box center [184, 134] width 235 height 34
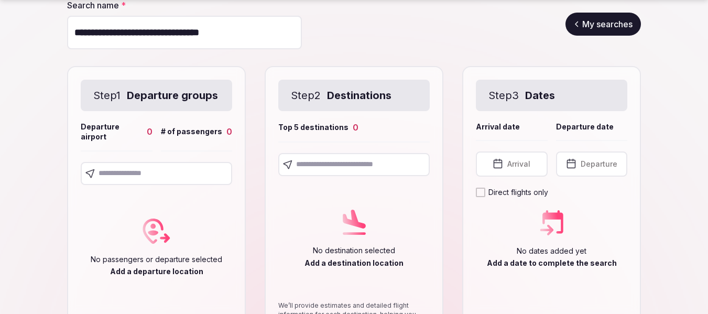
scroll to position [105, 0]
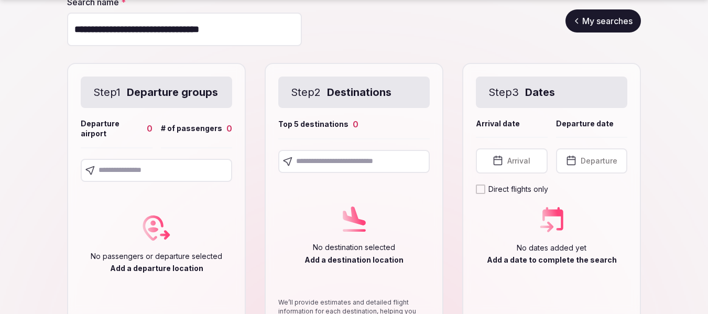
type input "**********"
click at [148, 182] on input "text" at bounding box center [156, 170] width 151 height 23
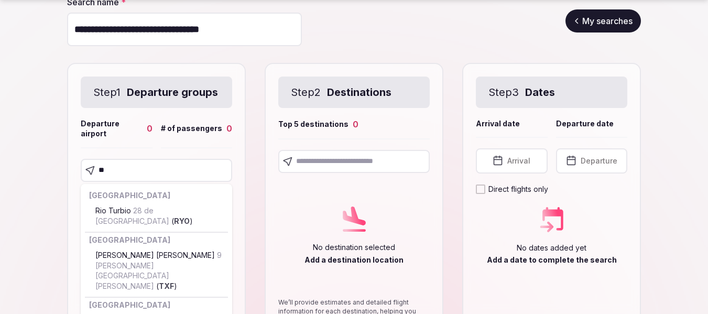
type input "***"
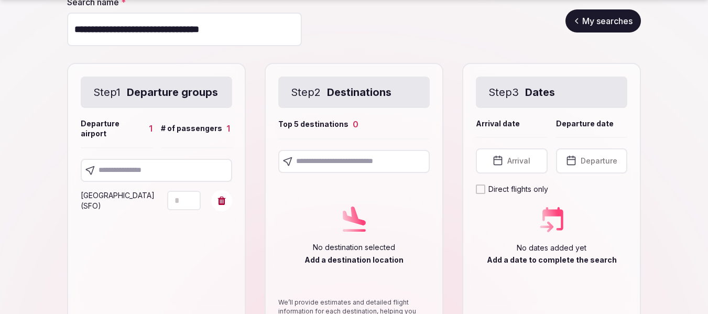
drag, startPoint x: 179, startPoint y: 207, endPoint x: 174, endPoint y: 207, distance: 5.3
click at [174, 207] on input "*" at bounding box center [184, 200] width 34 height 19
type input "*"
click at [138, 178] on input "text" at bounding box center [156, 170] width 151 height 23
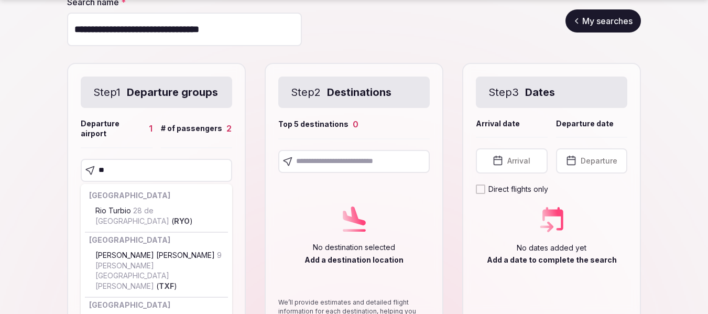
type input "***"
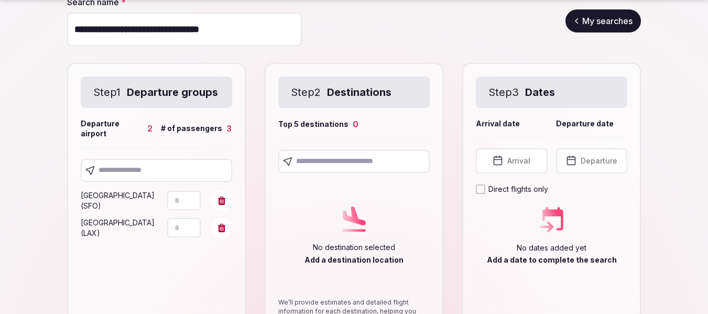
drag, startPoint x: 183, startPoint y: 245, endPoint x: 168, endPoint y: 245, distance: 14.7
click at [168, 237] on input "*" at bounding box center [184, 227] width 34 height 19
type input "*"
click at [158, 182] on input "text" at bounding box center [156, 170] width 151 height 23
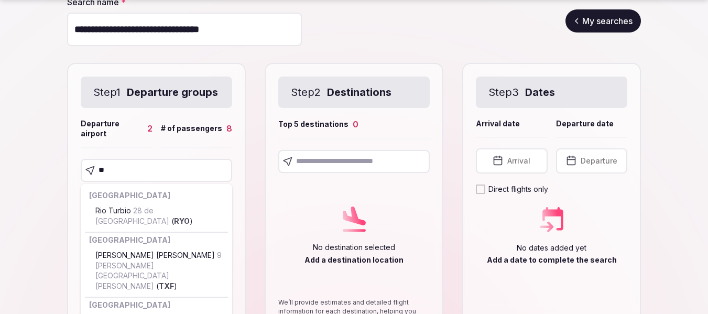
type input "***"
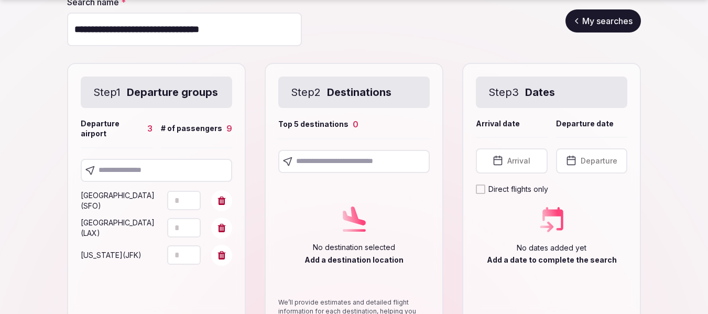
drag, startPoint x: 183, startPoint y: 271, endPoint x: 160, endPoint y: 271, distance: 22.5
click at [160, 266] on div "New York ( JFK ) *" at bounding box center [156, 255] width 151 height 21
type input "*"
click at [142, 182] on input "text" at bounding box center [156, 170] width 151 height 23
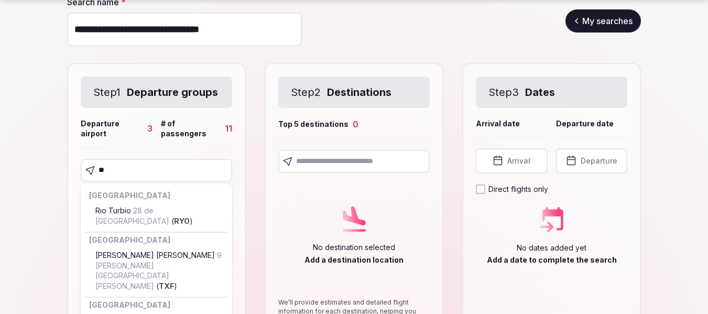
type input "***"
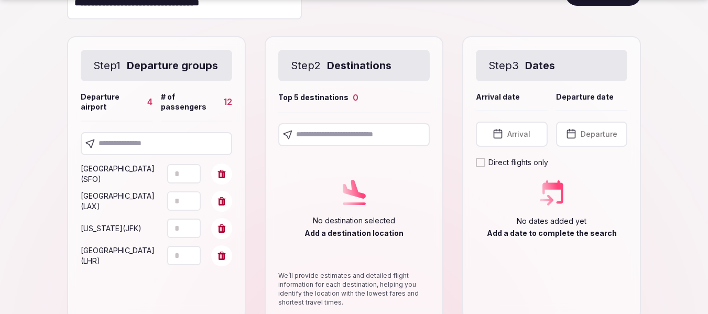
scroll to position [157, 0]
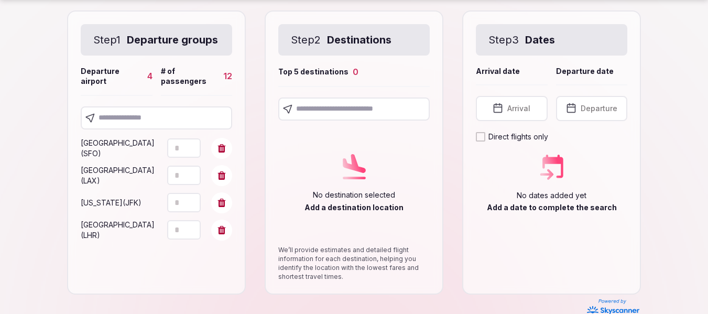
drag, startPoint x: 182, startPoint y: 246, endPoint x: 161, endPoint y: 247, distance: 20.5
click at [161, 241] on div "London ( LHR ) *" at bounding box center [156, 230] width 151 height 21
type input "*"
click at [155, 129] on input "text" at bounding box center [156, 117] width 151 height 23
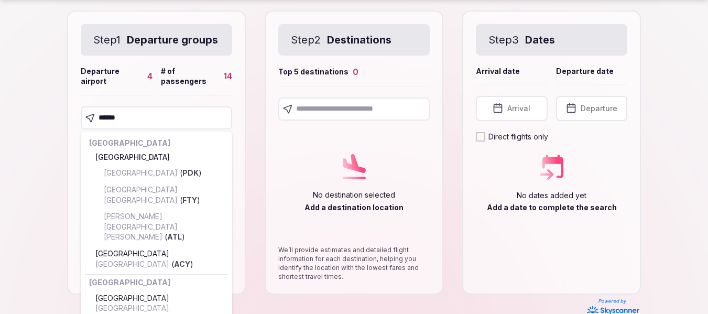
type input "*******"
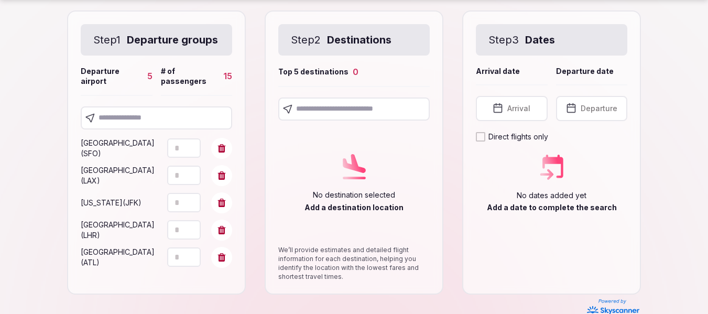
click at [175, 265] on input "*" at bounding box center [184, 256] width 34 height 19
type input "*"
click at [181, 123] on input "text" at bounding box center [156, 117] width 151 height 23
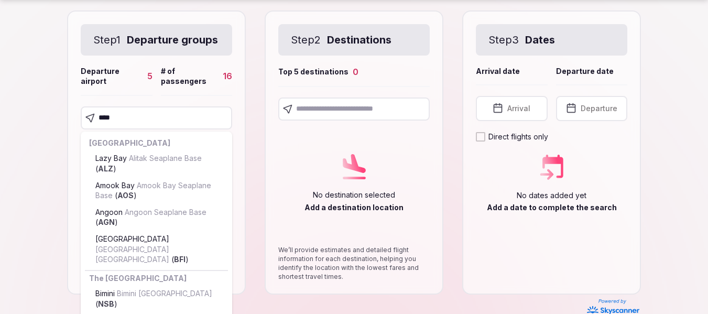
type input "*****"
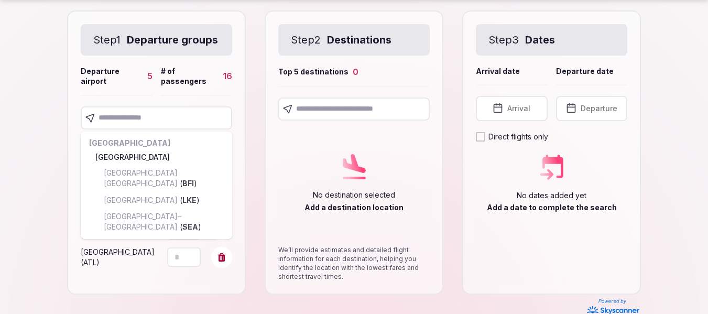
scroll to position [186, 0]
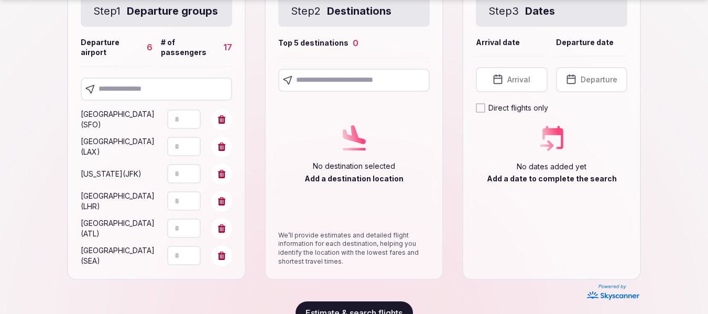
drag, startPoint x: 178, startPoint y: 273, endPoint x: 169, endPoint y: 274, distance: 9.5
click at [169, 265] on input "*" at bounding box center [184, 255] width 34 height 19
type input "*"
click at [140, 101] on input "text" at bounding box center [156, 89] width 151 height 23
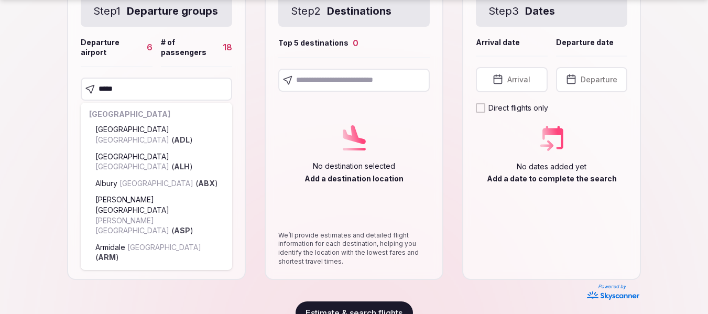
type input "******"
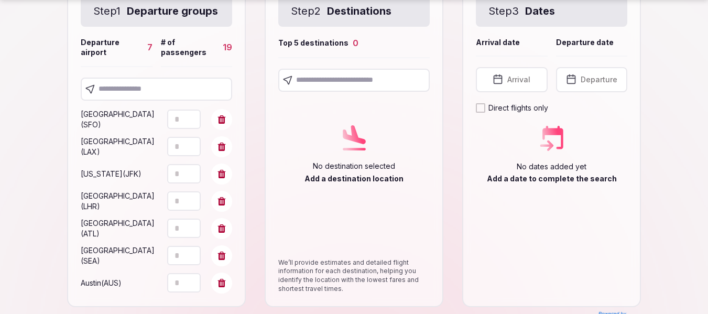
scroll to position [204, 0]
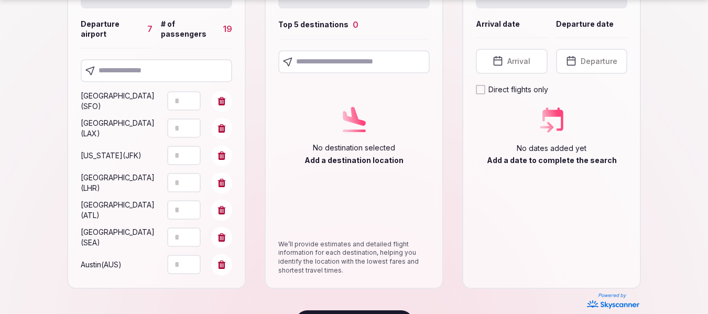
drag, startPoint x: 179, startPoint y: 272, endPoint x: 169, endPoint y: 272, distance: 10.0
click at [169, 272] on input "*" at bounding box center [184, 264] width 34 height 19
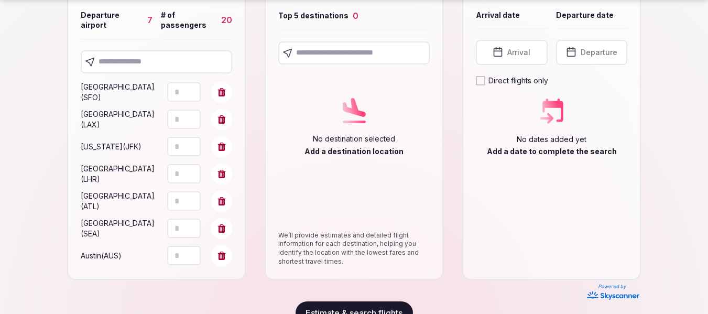
type input "*"
click at [340, 55] on input "text" at bounding box center [353, 52] width 151 height 23
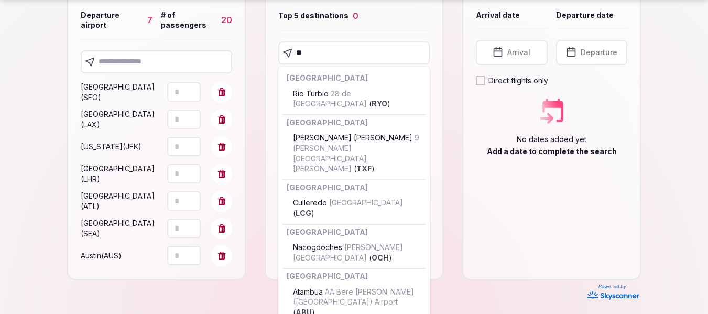
type input "***"
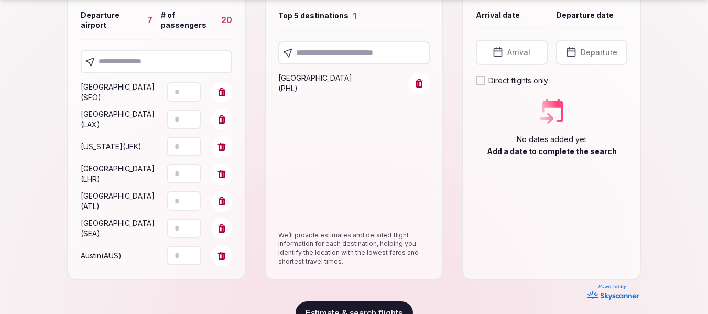
click at [340, 56] on input "text" at bounding box center [353, 52] width 151 height 23
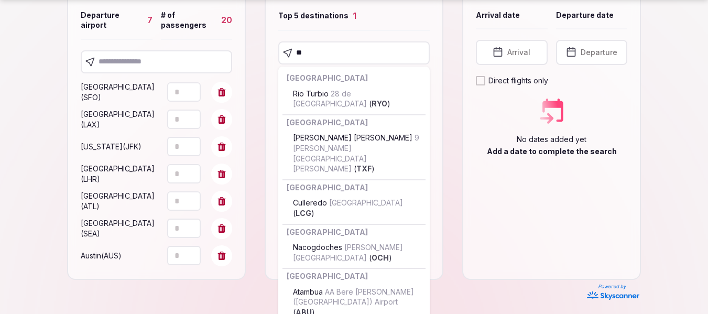
type input "***"
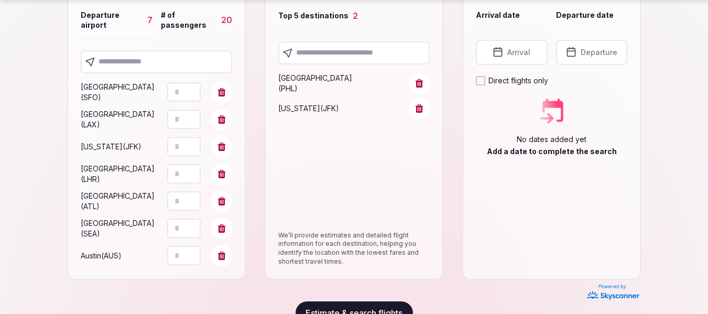
click at [335, 55] on input "text" at bounding box center [353, 52] width 151 height 23
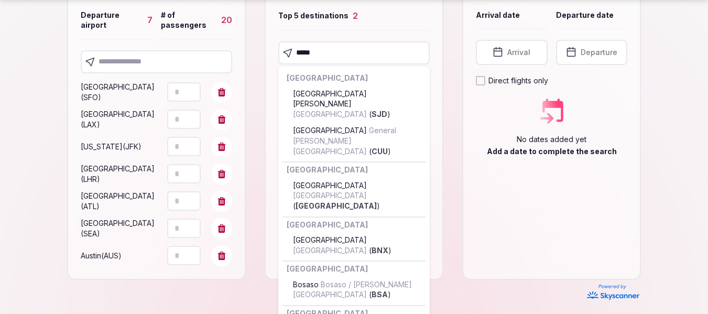
type input "******"
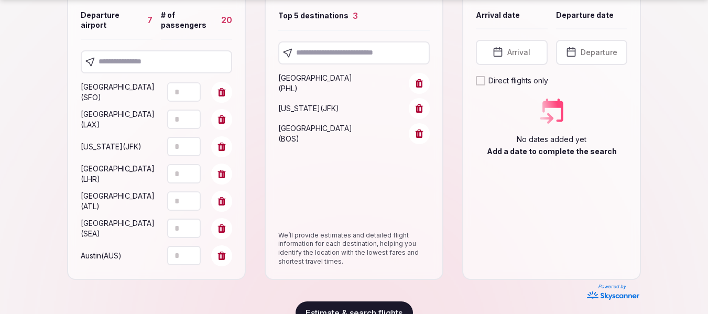
click at [347, 51] on input "text" at bounding box center [353, 52] width 151 height 23
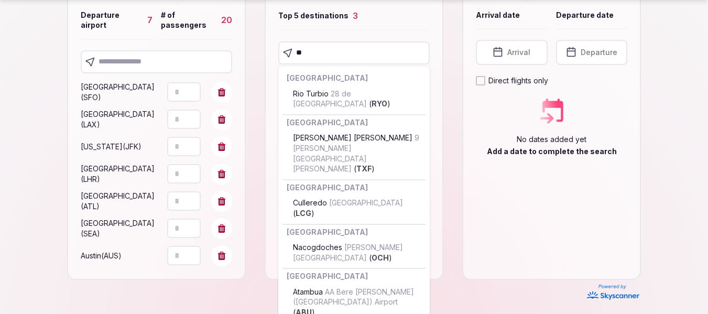
type input "***"
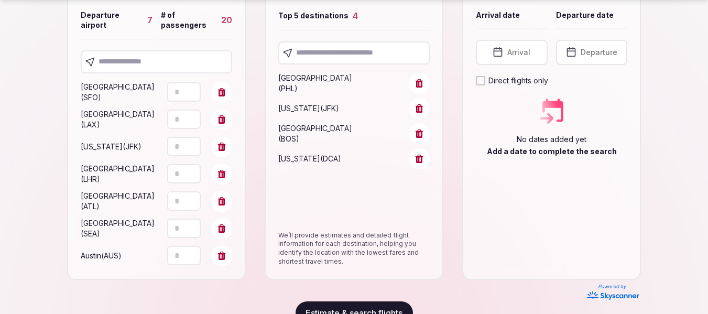
click at [351, 53] on input "text" at bounding box center [353, 52] width 151 height 23
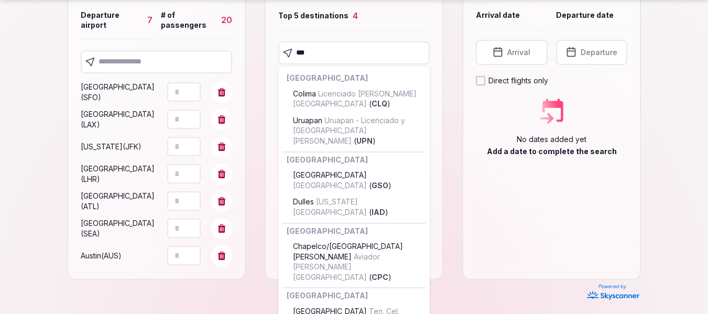
type input "***"
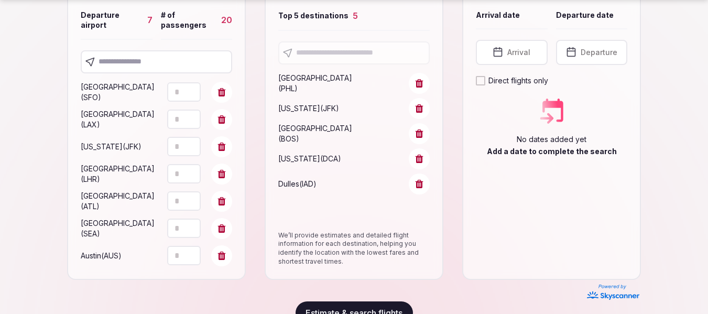
click at [419, 159] on icon at bounding box center [420, 159] width 8 height 8
click at [351, 51] on input "text" at bounding box center [353, 52] width 151 height 23
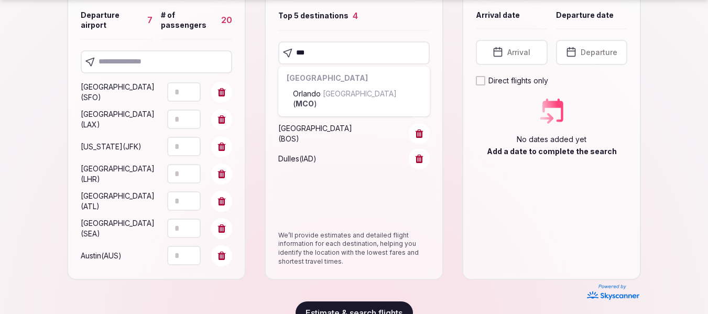
type input "***"
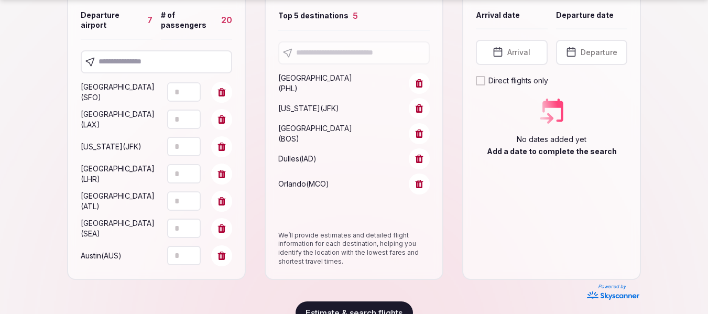
click at [518, 52] on span "Arrival" at bounding box center [518, 52] width 23 height 10
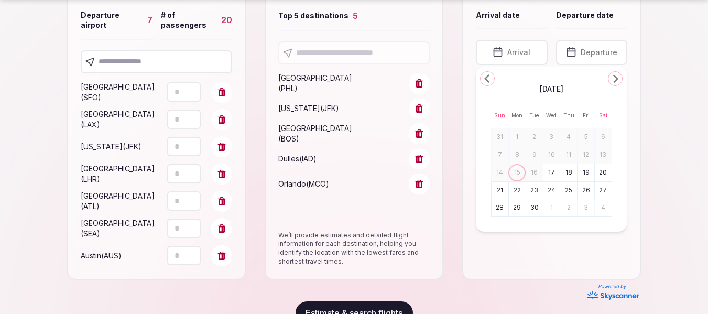
click at [617, 78] on polygon "Go to the Next Month" at bounding box center [615, 79] width 5 height 8
click at [500, 171] on button "9" at bounding box center [500, 172] width 15 height 15
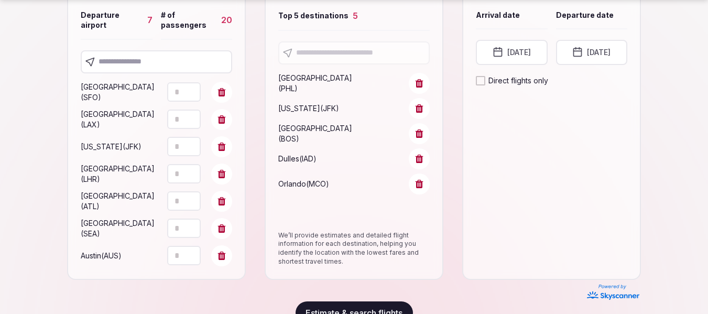
click at [604, 49] on button "November 9th, 2025" at bounding box center [592, 52] width 72 height 25
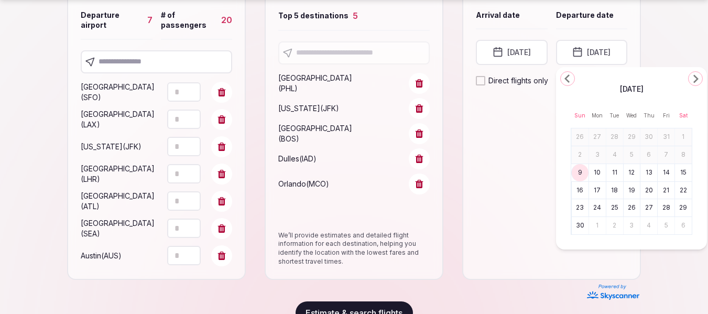
click at [667, 171] on button "14" at bounding box center [666, 172] width 15 height 15
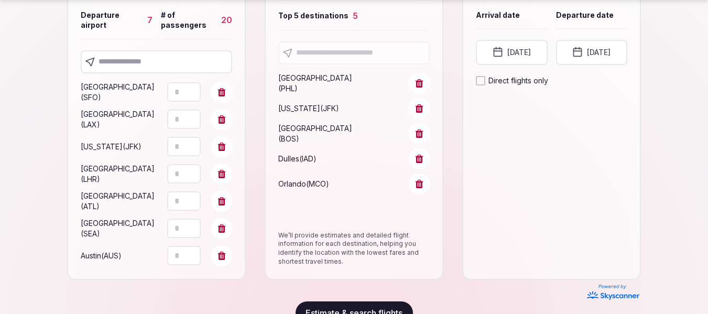
click at [525, 167] on div "Step 3 Dates Arrival date Departure date Arrival date November 9th, 2025 Depart…" at bounding box center [551, 117] width 179 height 326
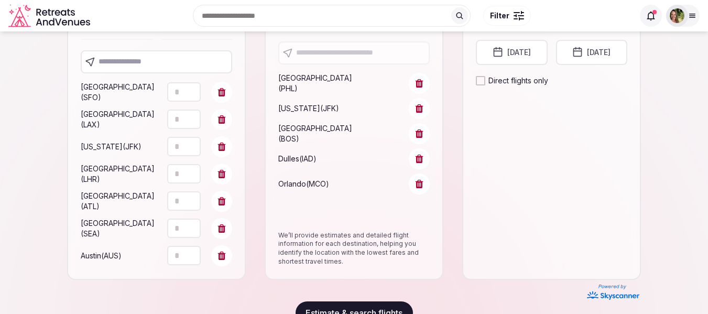
scroll to position [161, 0]
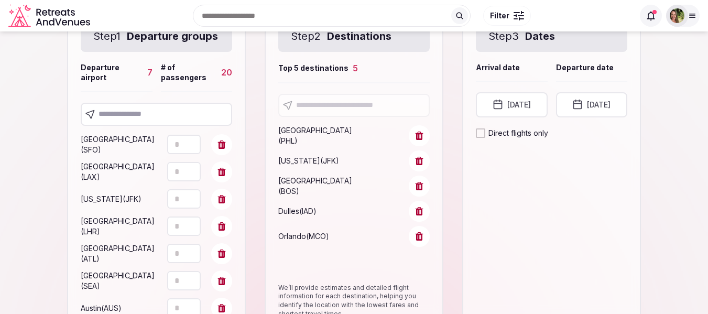
click at [478, 133] on button "Direct flights only" at bounding box center [480, 132] width 9 height 9
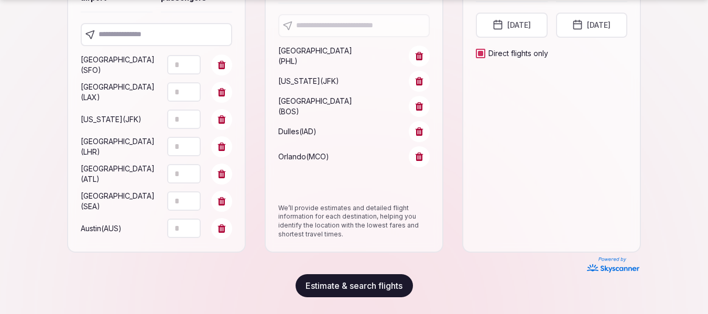
scroll to position [255, 0]
click at [372, 287] on button "Estimate & search flights" at bounding box center [354, 285] width 117 height 23
click at [365, 283] on button "Estimate & search flights" at bounding box center [354, 285] width 117 height 23
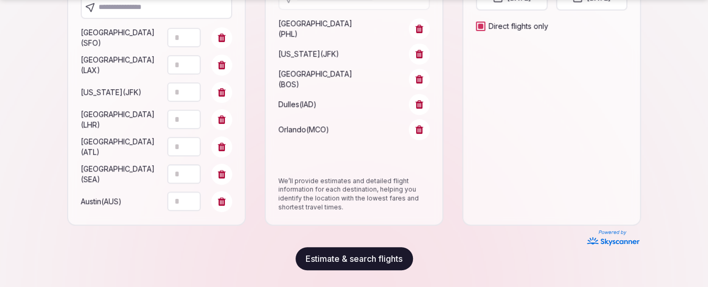
scroll to position [282, 0]
click at [362, 261] on button "Estimate & search flights" at bounding box center [354, 258] width 117 height 23
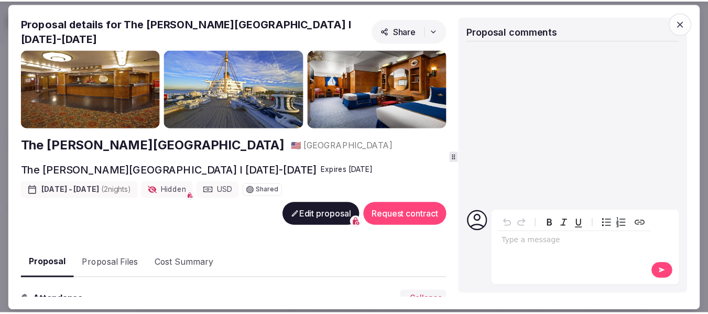
scroll to position [510, 0]
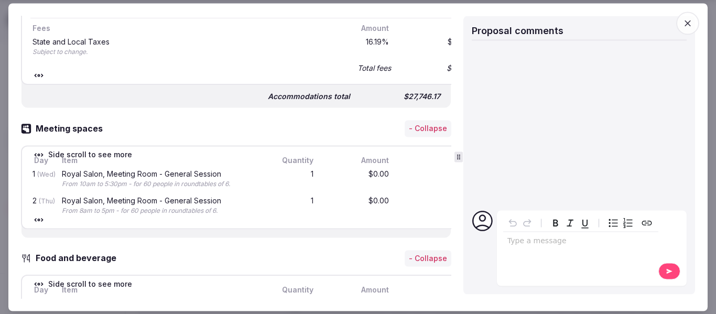
click at [685, 25] on icon "button" at bounding box center [688, 23] width 10 height 10
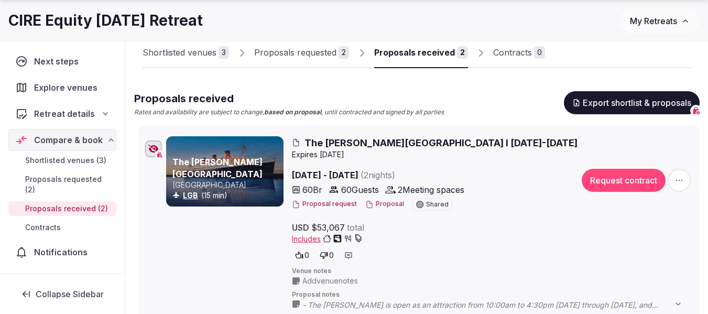
click at [661, 20] on span "My Retreats" at bounding box center [653, 21] width 47 height 10
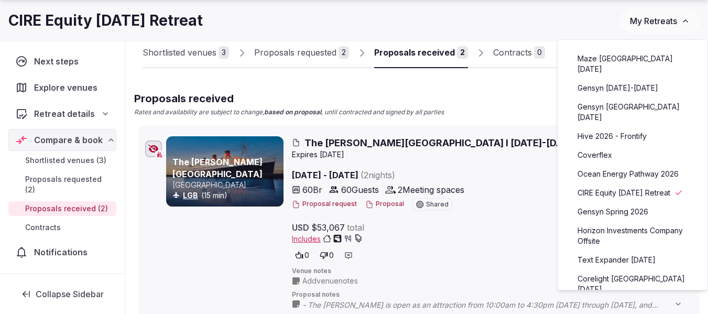
click at [616, 59] on link "Maze [GEOGRAPHIC_DATA] [DATE]" at bounding box center [632, 63] width 129 height 27
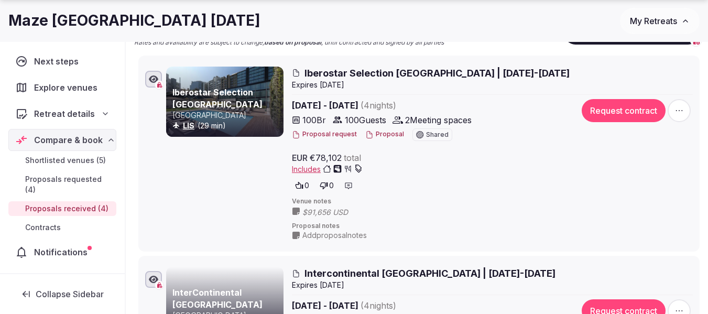
scroll to position [284, 0]
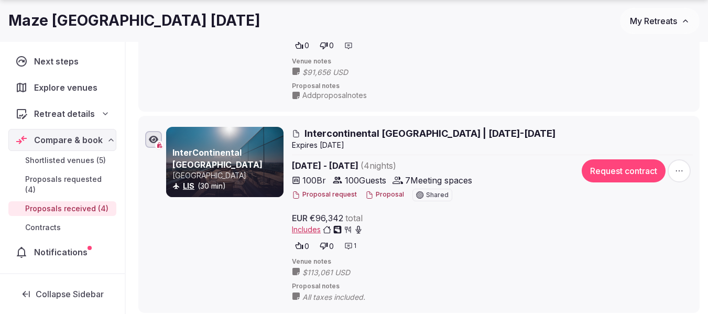
click at [384, 194] on button "Proposal" at bounding box center [384, 194] width 39 height 9
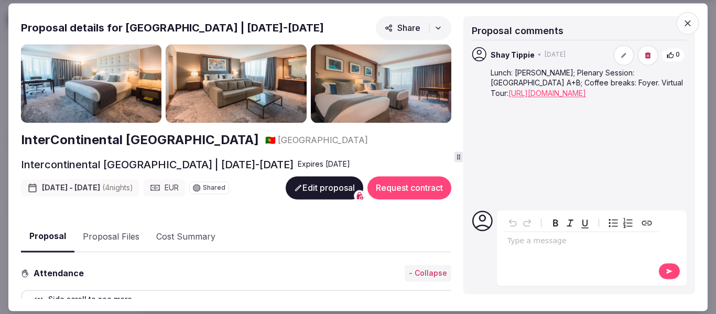
click at [522, 241] on p "editable markdown" at bounding box center [580, 241] width 147 height 10
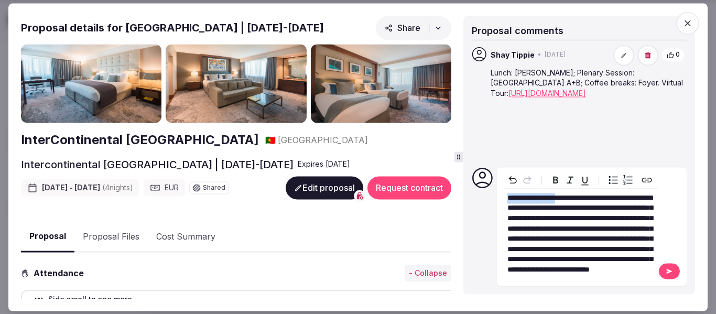
drag, startPoint x: 566, startPoint y: 177, endPoint x: 494, endPoint y: 178, distance: 71.8
click at [494, 178] on div "**********" at bounding box center [579, 226] width 215 height 118
click at [533, 209] on span "**********" at bounding box center [579, 233] width 145 height 79
click at [673, 270] on icon at bounding box center [669, 270] width 8 height 7
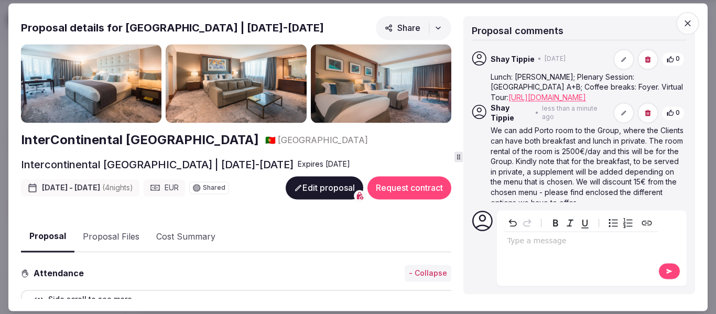
click at [687, 21] on icon "button" at bounding box center [688, 23] width 6 height 6
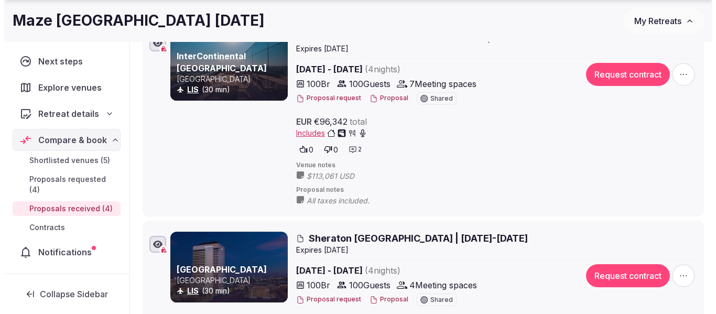
scroll to position [494, 0]
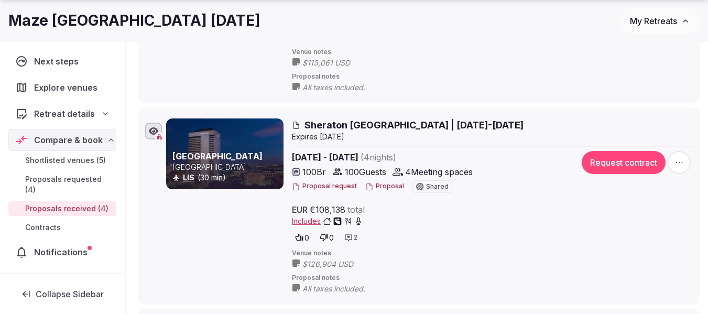
click at [385, 187] on button "Proposal" at bounding box center [384, 186] width 39 height 9
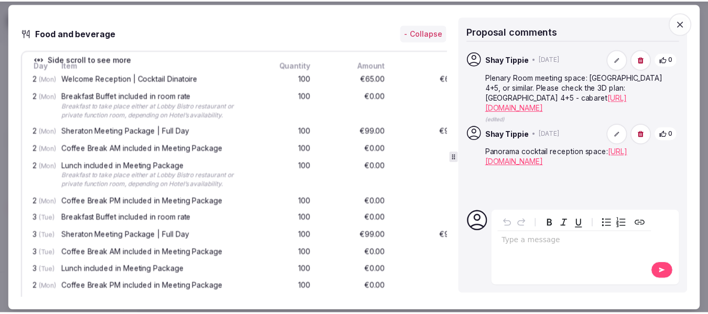
scroll to position [891, 0]
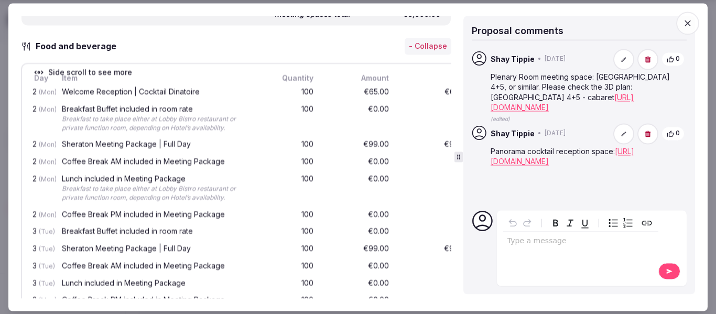
click at [687, 24] on icon "button" at bounding box center [688, 23] width 6 height 6
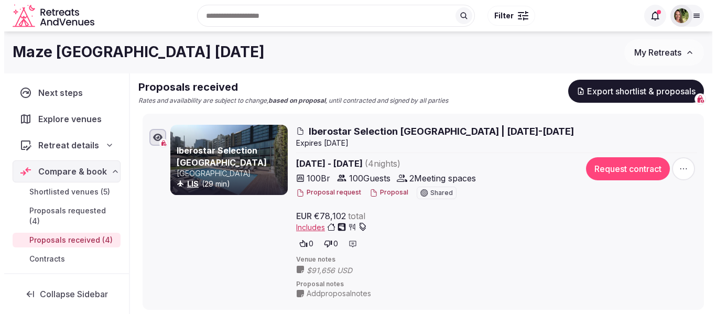
scroll to position [74, 0]
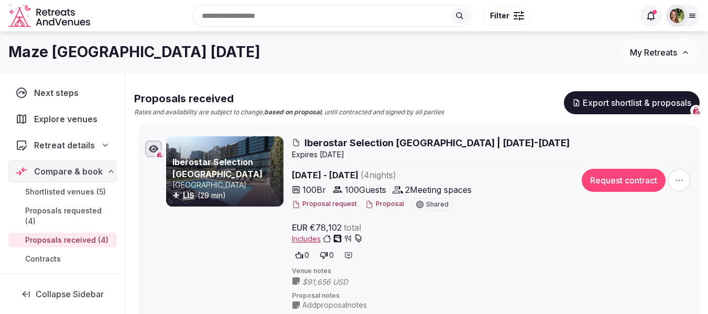
click at [389, 203] on button "Proposal" at bounding box center [384, 204] width 39 height 9
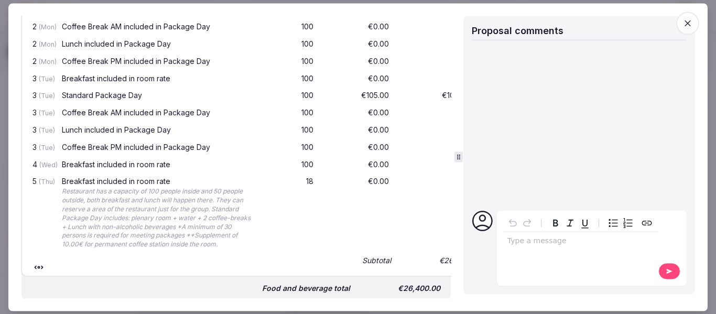
scroll to position [807, 0]
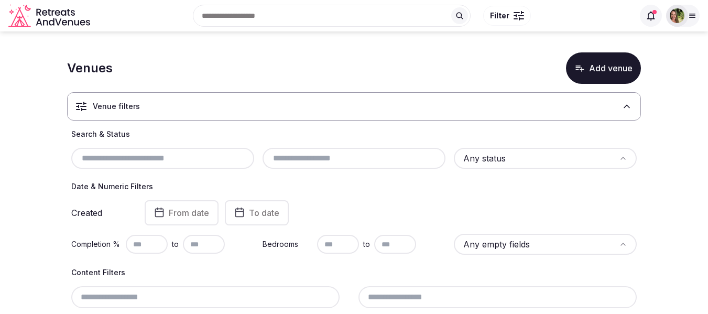
click at [131, 101] on h3 "Venue filters" at bounding box center [116, 106] width 47 height 10
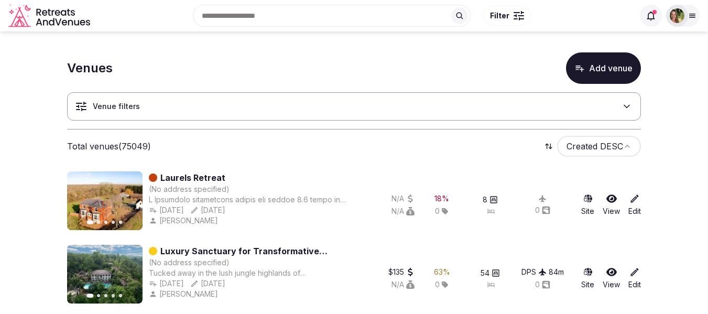
click at [149, 104] on div "Venue filters" at bounding box center [354, 106] width 574 height 28
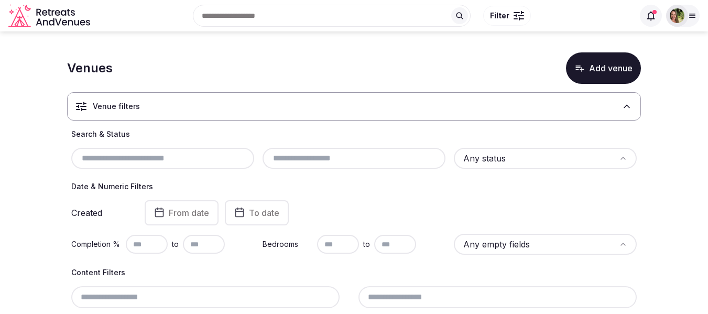
click at [135, 158] on input "text" at bounding box center [162, 158] width 175 height 13
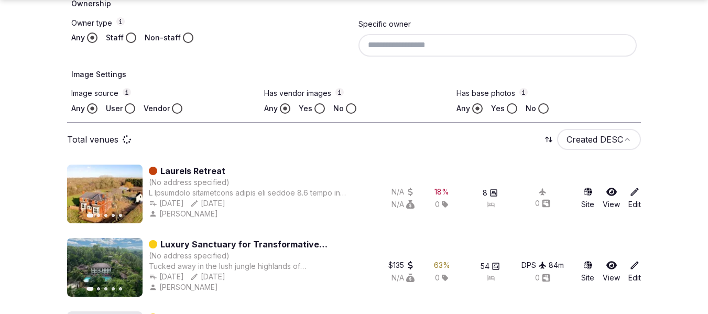
scroll to position [367, 0]
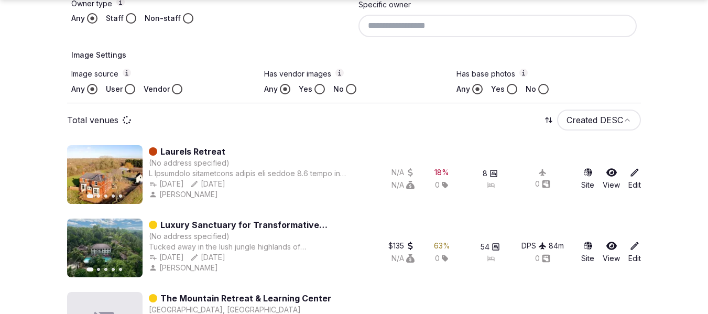
type input "**********"
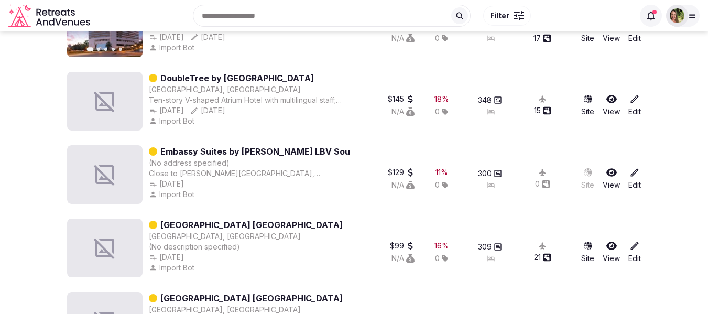
scroll to position [524, 0]
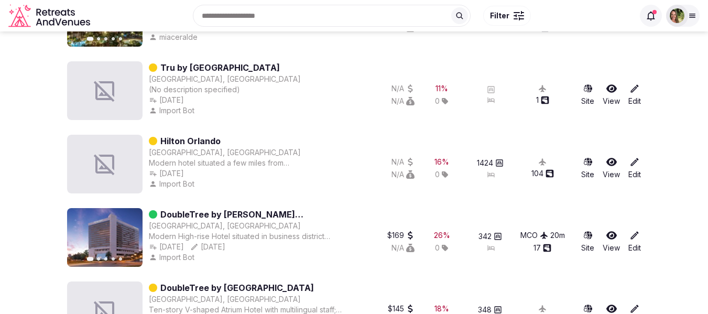
click at [612, 162] on icon at bounding box center [611, 162] width 10 height 8
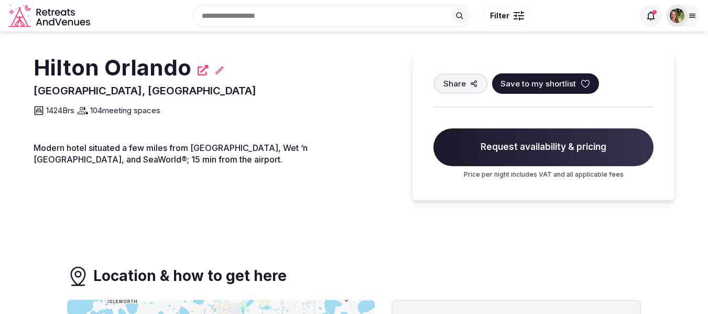
click at [551, 82] on span "Save to my shortlist" at bounding box center [538, 83] width 75 height 11
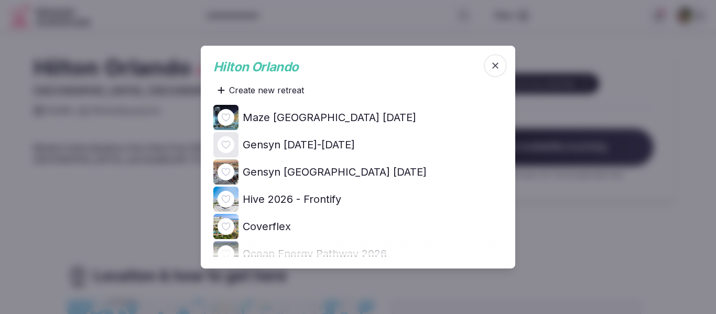
click at [0, 0] on icon at bounding box center [0, 0] width 0 height 0
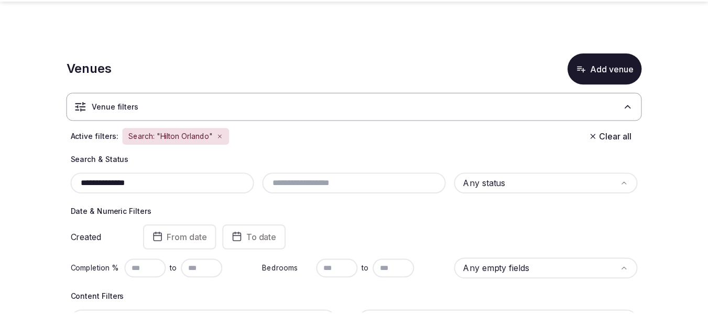
scroll to position [524, 0]
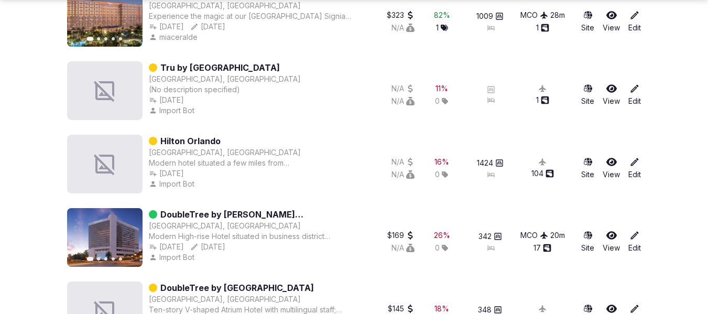
click at [632, 165] on icon at bounding box center [635, 162] width 10 height 10
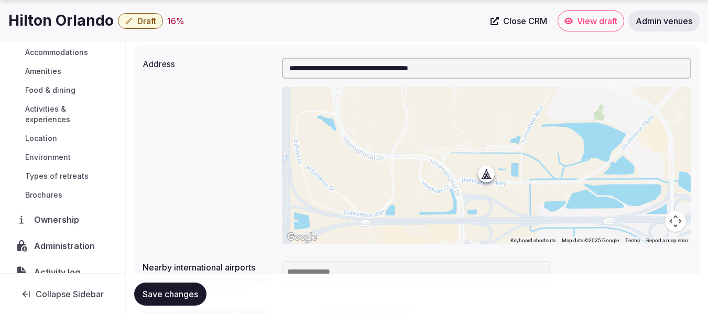
scroll to position [149, 0]
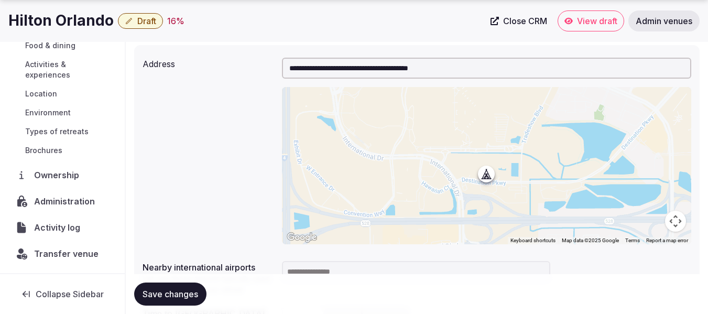
click at [42, 201] on span "Administration" at bounding box center [66, 201] width 65 height 13
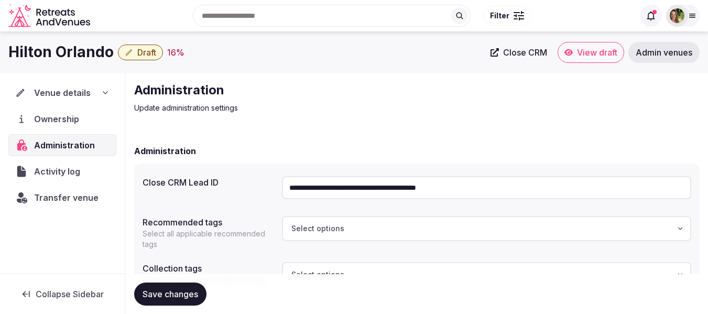
drag, startPoint x: 521, startPoint y: 189, endPoint x: 263, endPoint y: 193, distance: 257.9
click at [263, 193] on div "**********" at bounding box center [417, 187] width 549 height 31
